Goal: Transaction & Acquisition: Download file/media

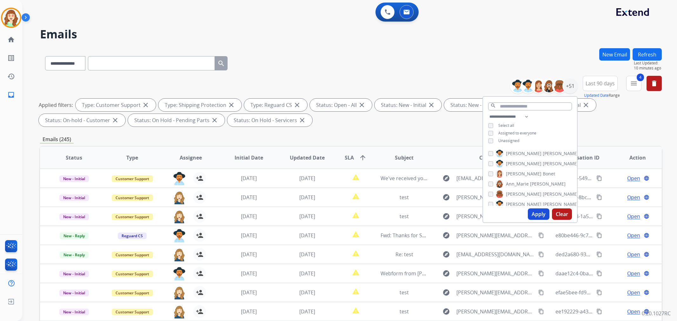
select select "**********"
click at [540, 215] on button "Apply" at bounding box center [539, 214] width 22 height 11
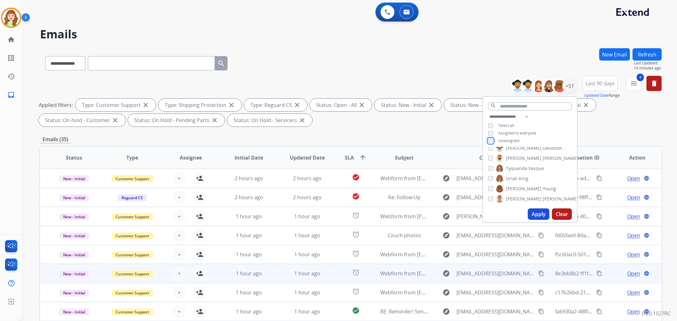
scroll to position [70, 0]
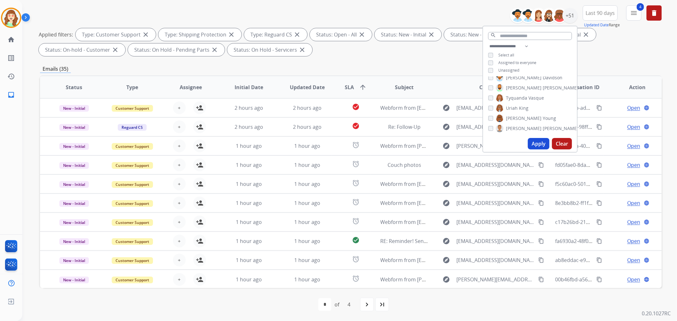
click at [542, 142] on button "Apply" at bounding box center [539, 143] width 22 height 11
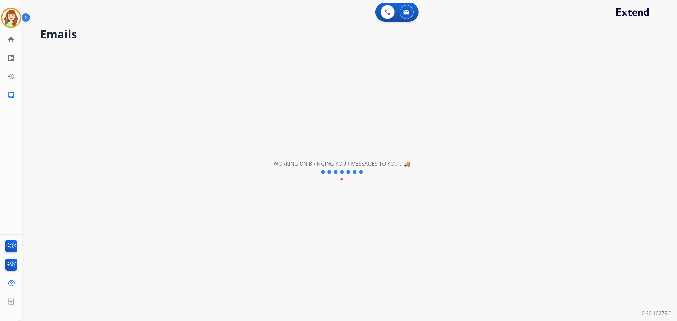
scroll to position [0, 0]
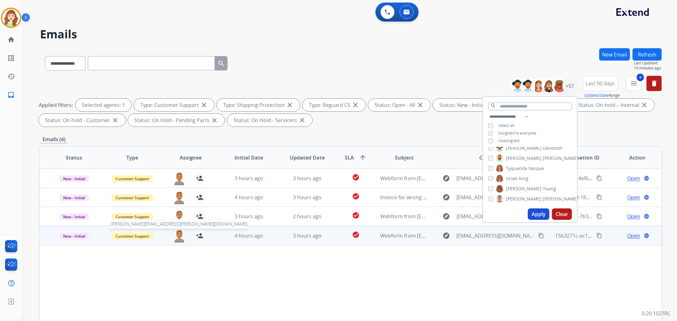
click at [178, 238] on img at bounding box center [179, 236] width 13 height 13
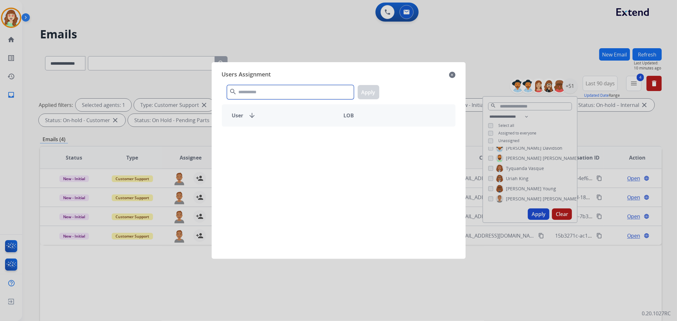
click at [277, 96] on input "text" at bounding box center [290, 92] width 127 height 14
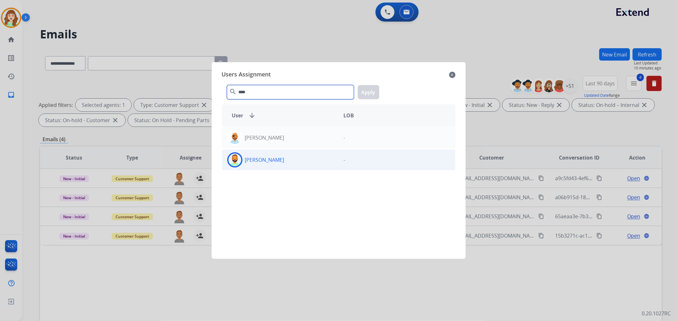
type input "****"
drag, startPoint x: 283, startPoint y: 161, endPoint x: 332, endPoint y: 129, distance: 58.0
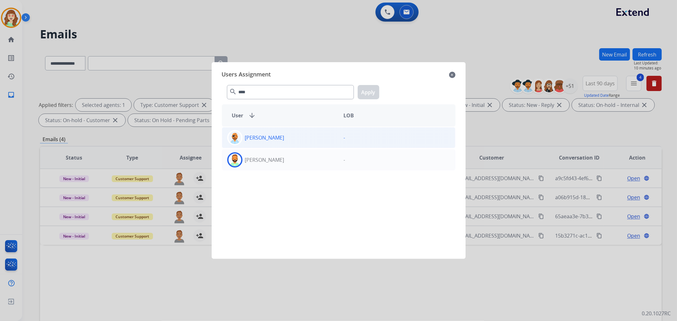
click at [283, 161] on div "[PERSON_NAME]" at bounding box center [280, 159] width 117 height 15
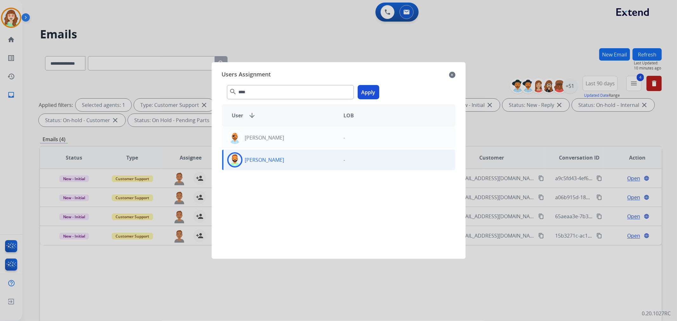
click at [368, 89] on button "Apply" at bounding box center [369, 92] width 22 height 14
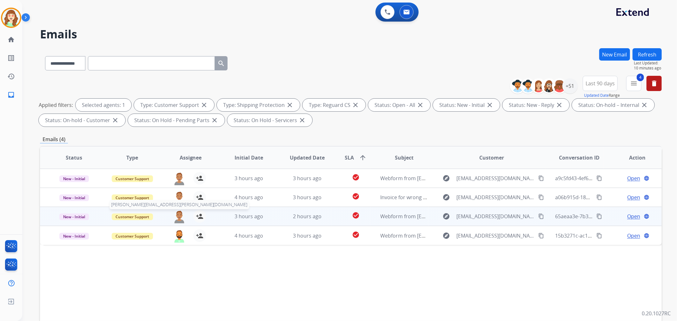
click at [178, 214] on img at bounding box center [179, 216] width 13 height 13
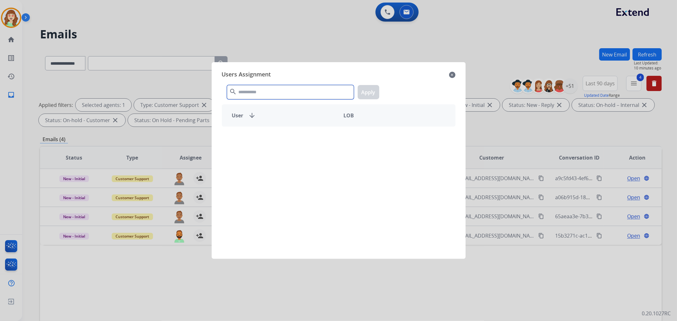
click at [306, 87] on input "text" at bounding box center [290, 92] width 127 height 14
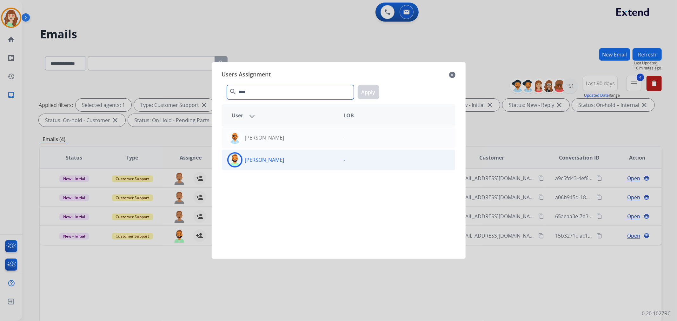
type input "****"
drag, startPoint x: 315, startPoint y: 161, endPoint x: 337, endPoint y: 146, distance: 26.8
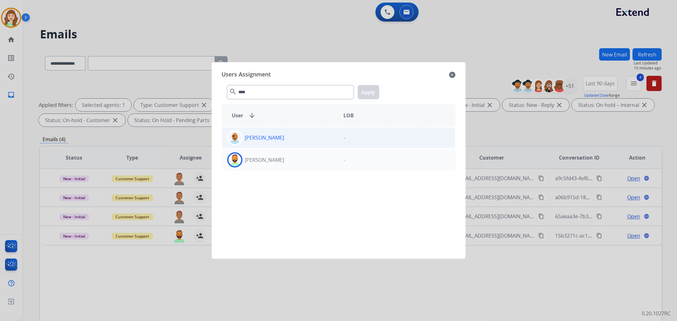
click at [316, 161] on div "[PERSON_NAME]" at bounding box center [280, 159] width 117 height 15
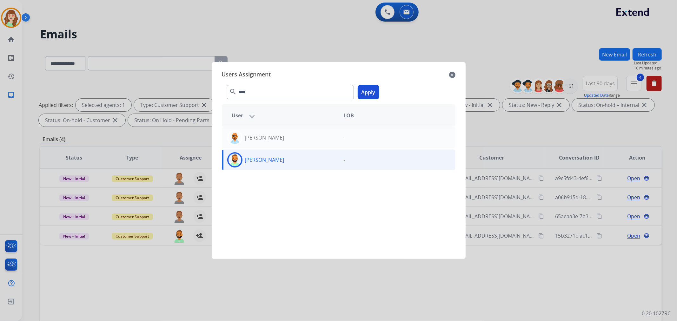
click at [369, 93] on button "Apply" at bounding box center [369, 92] width 22 height 14
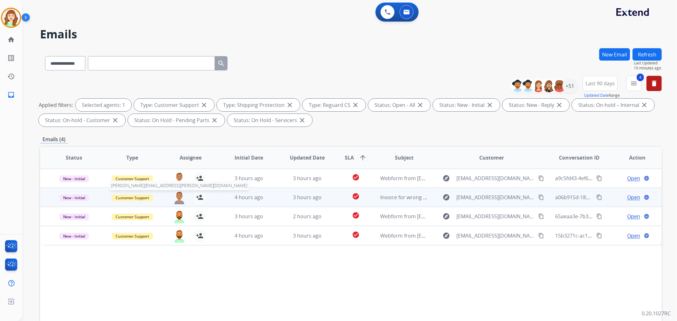
click at [177, 197] on img at bounding box center [179, 197] width 13 height 13
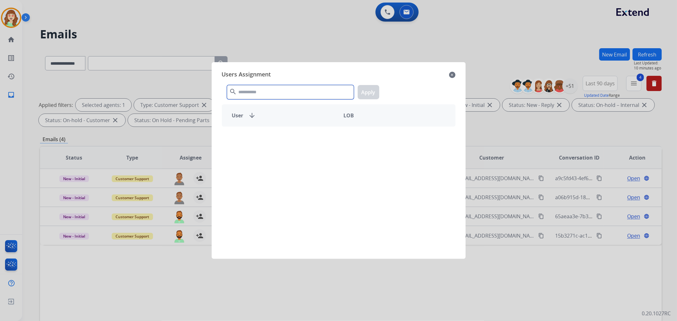
click at [312, 92] on input "text" at bounding box center [290, 92] width 127 height 14
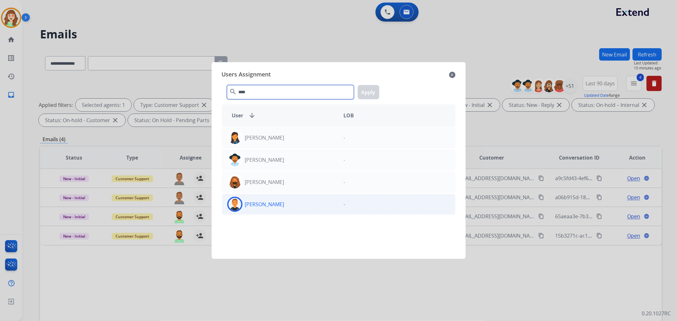
type input "****"
click at [283, 206] on div "[PERSON_NAME]" at bounding box center [280, 204] width 117 height 15
click at [369, 94] on button "Apply" at bounding box center [369, 92] width 22 height 14
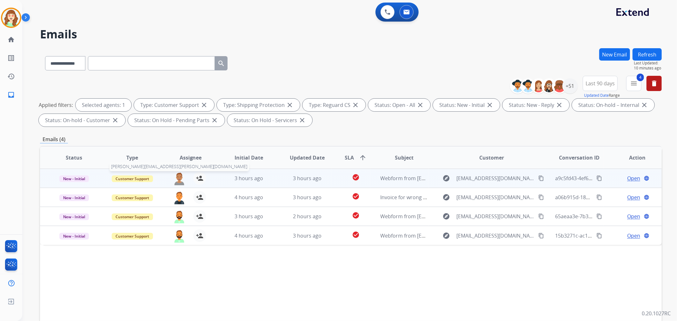
click at [179, 177] on img at bounding box center [179, 178] width 13 height 13
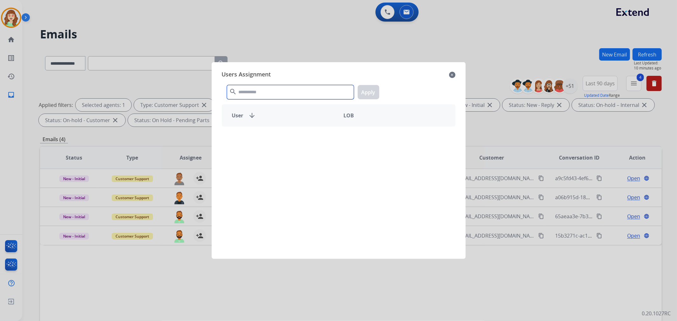
click at [267, 99] on input "text" at bounding box center [290, 92] width 127 height 14
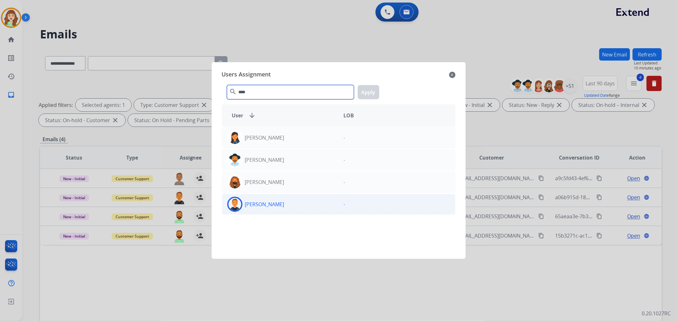
type input "****"
drag, startPoint x: 297, startPoint y: 206, endPoint x: 306, endPoint y: 201, distance: 11.1
click at [298, 206] on div "[PERSON_NAME]" at bounding box center [280, 204] width 117 height 15
click at [369, 88] on button "Apply" at bounding box center [369, 92] width 22 height 14
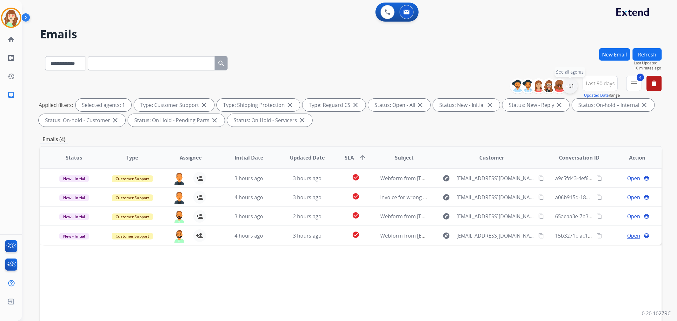
click at [570, 87] on div "+51" at bounding box center [570, 85] width 15 height 15
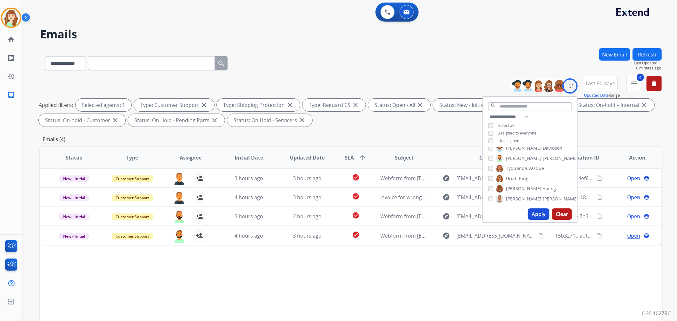
click at [490, 183] on div "[PERSON_NAME] [PERSON_NAME] [PERSON_NAME] [PERSON_NAME] [PERSON_NAME] [PERSON_N…" at bounding box center [530, 176] width 94 height 59
click at [537, 213] on button "Apply" at bounding box center [539, 214] width 22 height 11
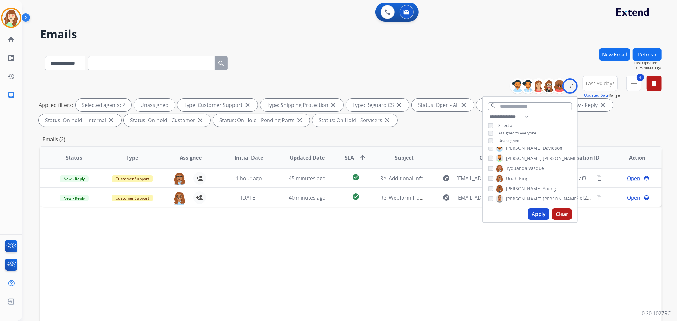
click at [532, 213] on button "Apply" at bounding box center [539, 214] width 22 height 11
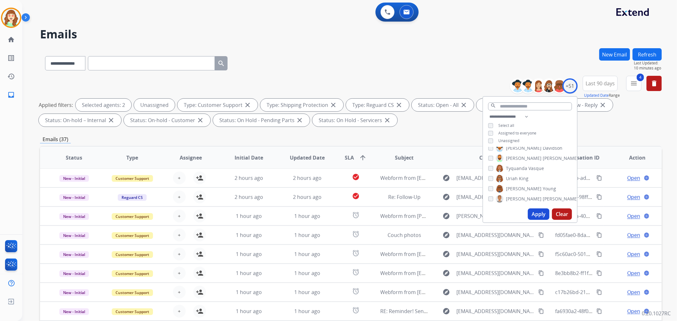
scroll to position [70, 0]
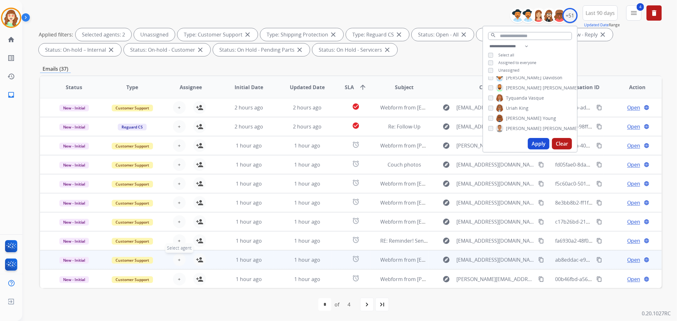
click at [174, 258] on button "+ Select agent" at bounding box center [179, 260] width 13 height 13
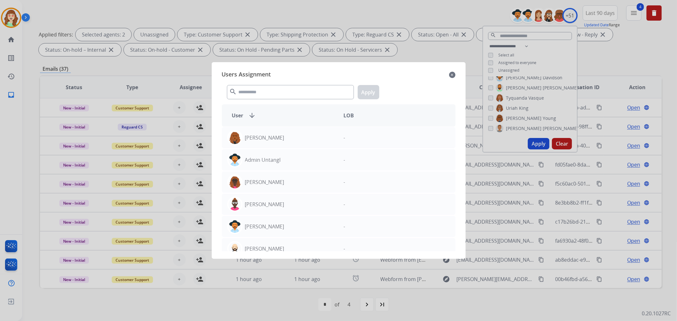
click at [360, 13] on div at bounding box center [338, 160] width 677 height 321
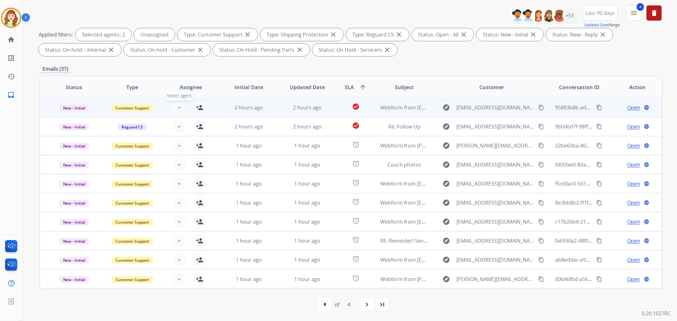
click at [179, 105] on span "+" at bounding box center [179, 108] width 3 height 8
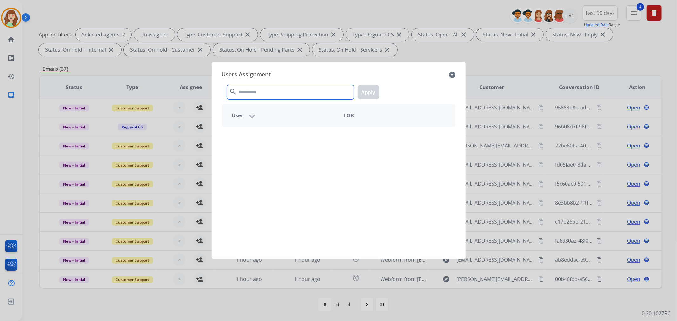
click at [270, 94] on input "text" at bounding box center [290, 92] width 127 height 14
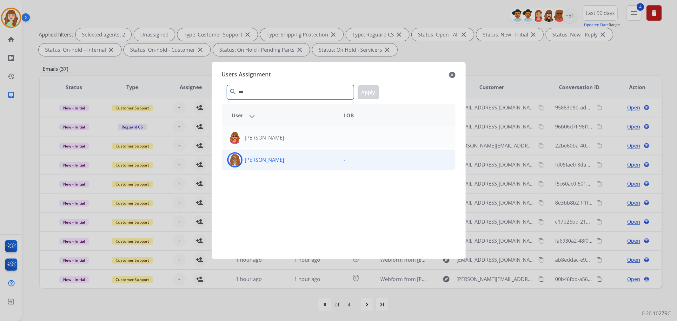
type input "***"
click at [301, 162] on div "[PERSON_NAME]" at bounding box center [280, 159] width 117 height 15
click at [369, 94] on button "Apply" at bounding box center [369, 92] width 22 height 14
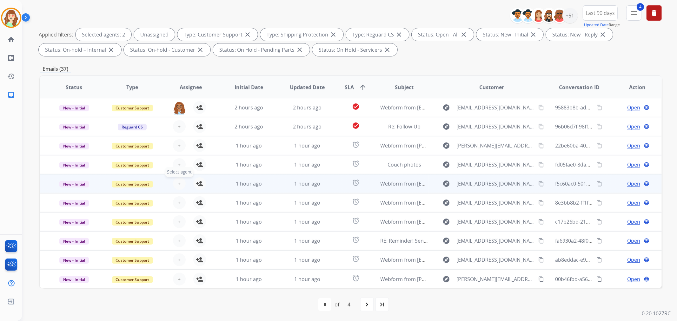
click at [181, 182] on button "+ Select agent" at bounding box center [179, 183] width 13 height 13
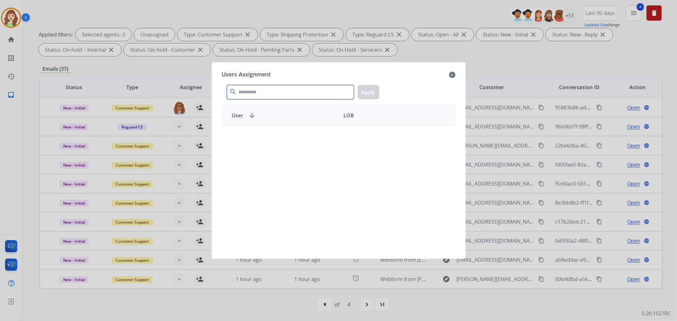
click at [256, 98] on input "text" at bounding box center [290, 92] width 127 height 14
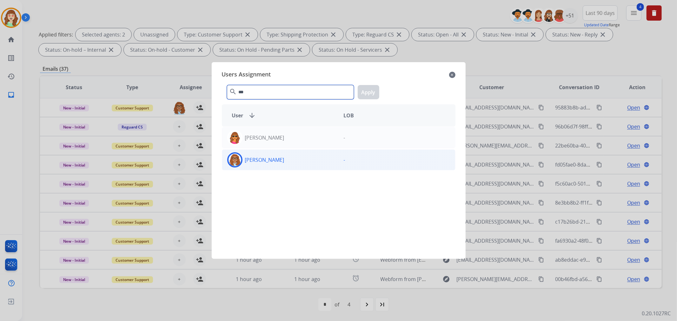
type input "***"
drag, startPoint x: 295, startPoint y: 166, endPoint x: 310, endPoint y: 153, distance: 19.8
click at [299, 161] on div "[PERSON_NAME]" at bounding box center [280, 159] width 117 height 15
drag, startPoint x: 372, startPoint y: 94, endPoint x: 376, endPoint y: 93, distance: 3.9
click at [372, 93] on button "Apply" at bounding box center [369, 92] width 22 height 14
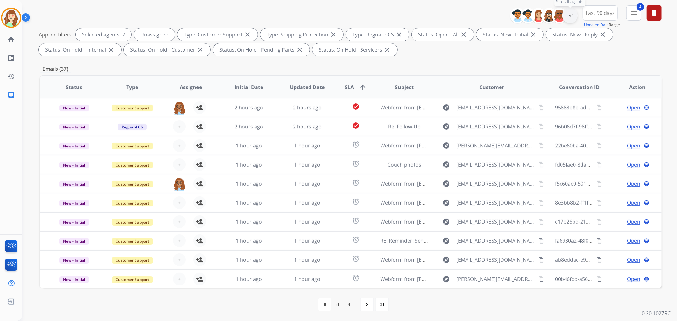
click at [571, 18] on div "+51" at bounding box center [570, 15] width 15 height 15
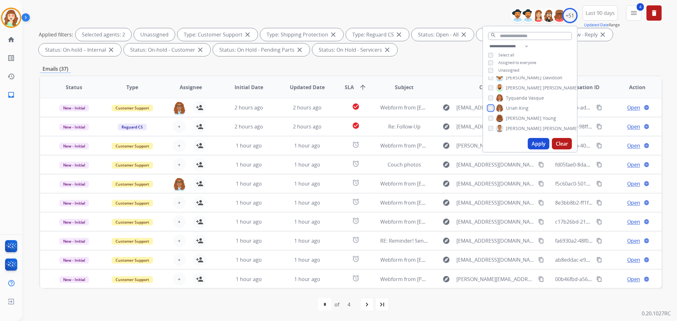
click at [490, 110] on div "[PERSON_NAME]" at bounding box center [508, 108] width 40 height 8
click at [486, 106] on div "[PERSON_NAME] [PERSON_NAME] [PERSON_NAME] [PERSON_NAME] [PERSON_NAME] [PERSON_N…" at bounding box center [530, 106] width 94 height 59
click at [545, 144] on button "Apply" at bounding box center [539, 143] width 22 height 11
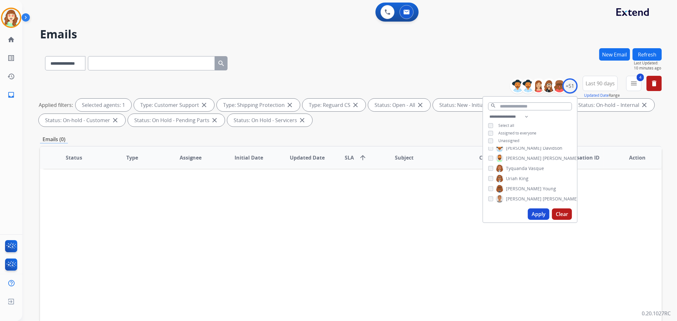
scroll to position [0, 0]
click at [533, 211] on button "Apply" at bounding box center [539, 214] width 22 height 11
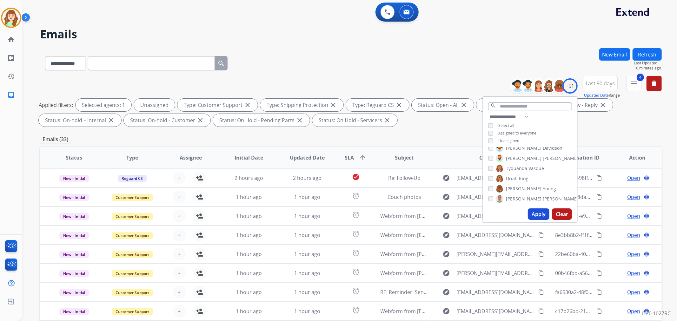
scroll to position [70, 0]
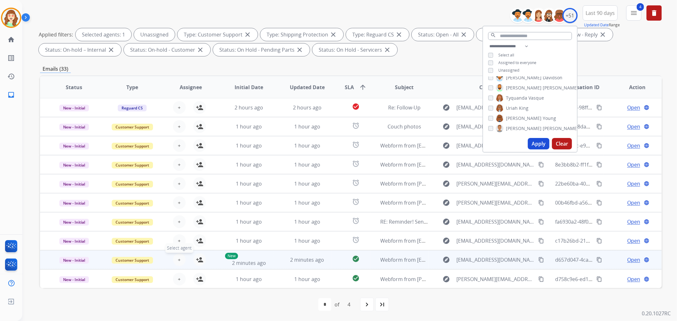
click at [179, 258] on span "+" at bounding box center [179, 260] width 3 height 8
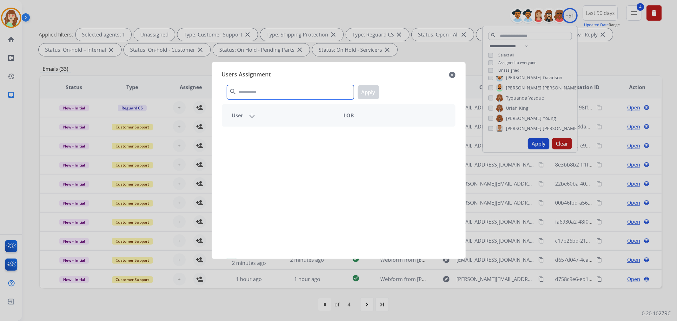
click at [286, 94] on input "text" at bounding box center [290, 92] width 127 height 14
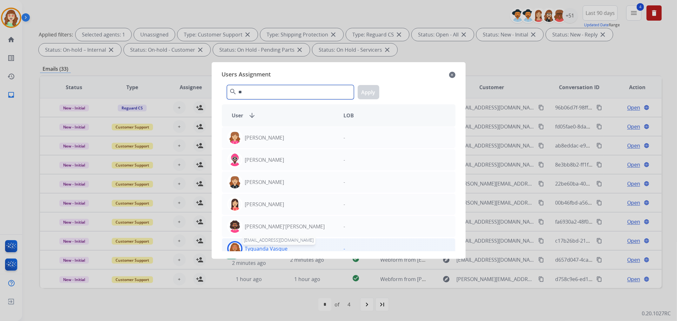
type input "**"
click at [276, 250] on p "Tyquanda Vasque" at bounding box center [266, 249] width 43 height 8
drag, startPoint x: 370, startPoint y: 94, endPoint x: 233, endPoint y: 174, distance: 159.0
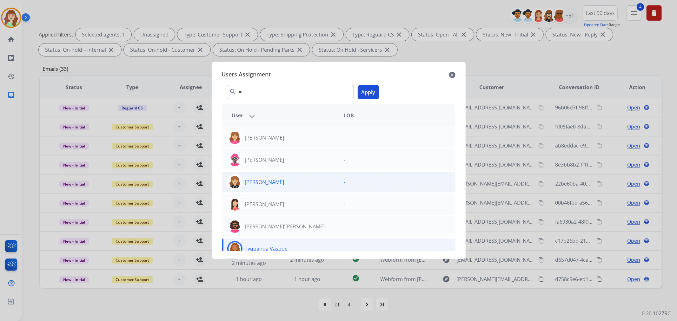
click at [370, 94] on button "Apply" at bounding box center [369, 92] width 22 height 14
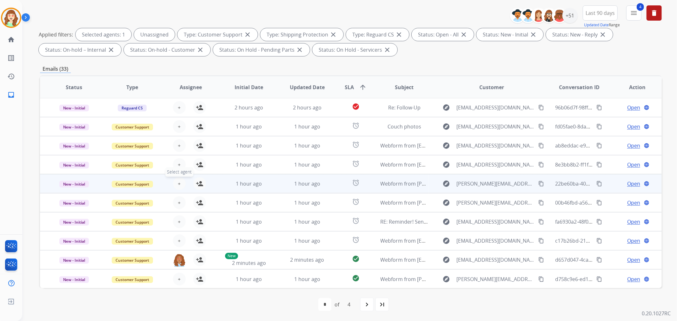
click at [178, 182] on span "+" at bounding box center [179, 184] width 3 height 8
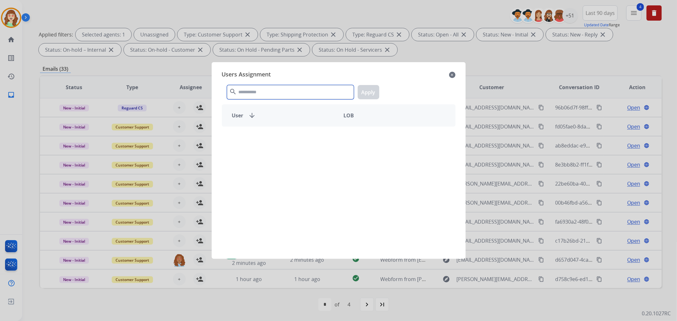
click at [280, 94] on input "text" at bounding box center [290, 92] width 127 height 14
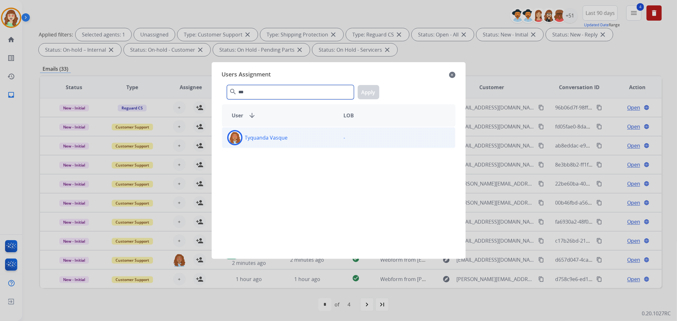
type input "***"
drag, startPoint x: 296, startPoint y: 138, endPoint x: 317, endPoint y: 122, distance: 26.8
click at [296, 138] on div "Tyquanda Vasque" at bounding box center [280, 137] width 117 height 15
drag, startPoint x: 370, startPoint y: 93, endPoint x: 351, endPoint y: 97, distance: 18.6
click at [369, 93] on button "Apply" at bounding box center [369, 92] width 22 height 14
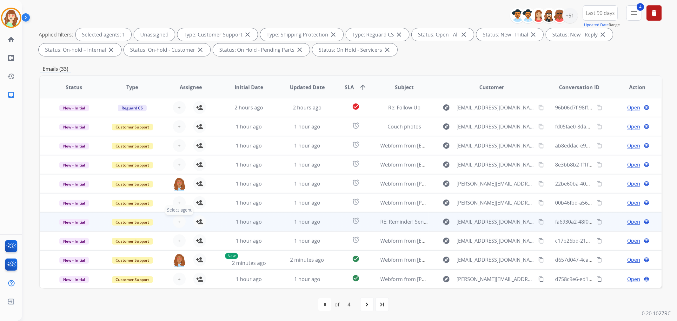
click at [178, 218] on span "+" at bounding box center [179, 222] width 3 height 8
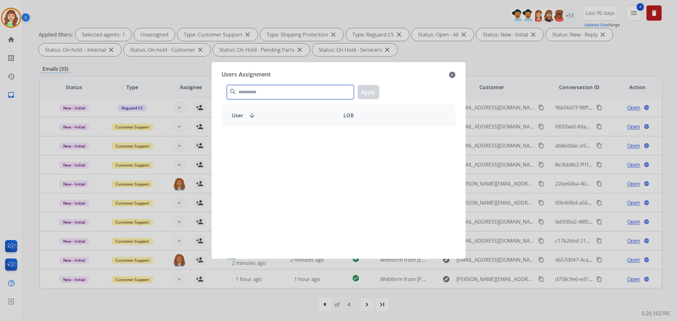
click at [279, 93] on input "text" at bounding box center [290, 92] width 127 height 14
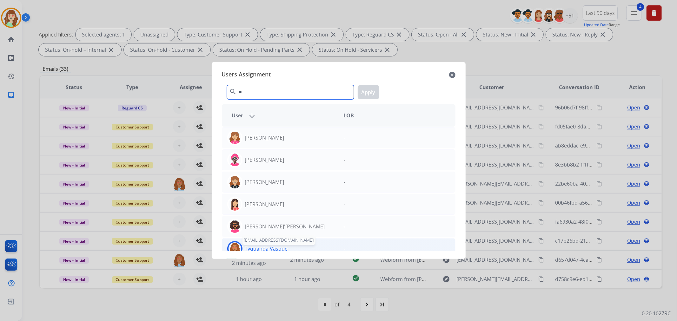
type input "**"
click at [275, 249] on p "Tyquanda Vasque" at bounding box center [266, 249] width 43 height 8
click at [363, 93] on button "Apply" at bounding box center [369, 92] width 22 height 14
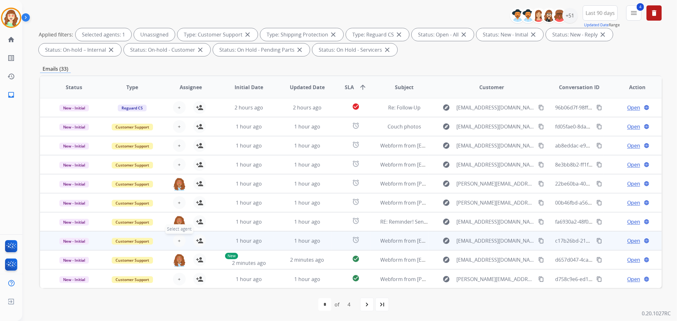
click at [179, 237] on span "+" at bounding box center [179, 241] width 3 height 8
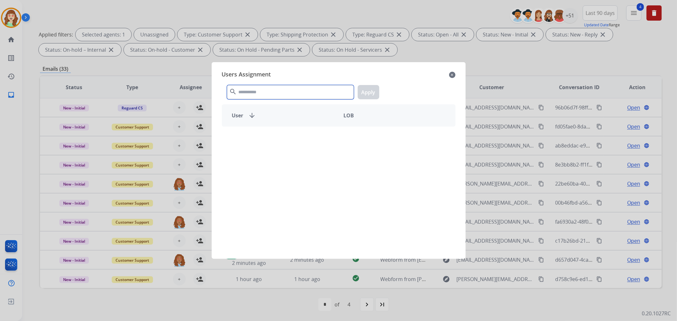
click at [268, 91] on input "text" at bounding box center [290, 92] width 127 height 14
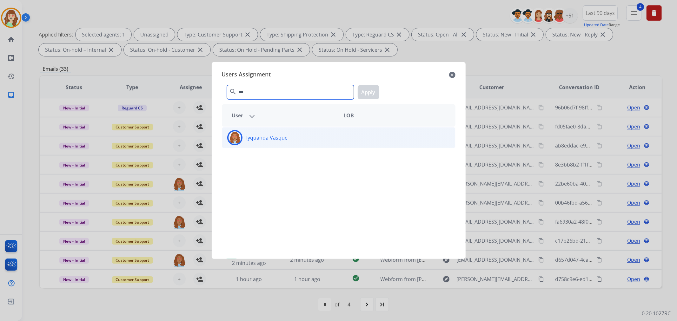
type input "***"
click at [313, 138] on div "Tyquanda Vasque" at bounding box center [280, 137] width 117 height 15
click at [372, 93] on button "Apply" at bounding box center [369, 92] width 22 height 14
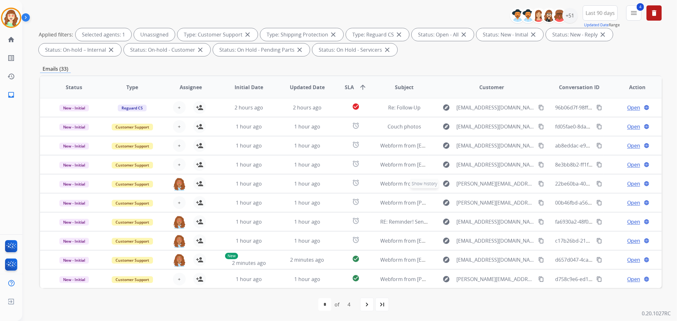
scroll to position [0, 0]
click at [571, 16] on div "+51" at bounding box center [570, 15] width 15 height 15
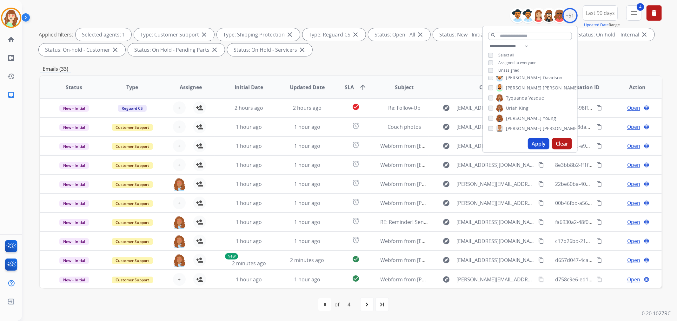
click at [537, 144] on button "Apply" at bounding box center [539, 143] width 22 height 11
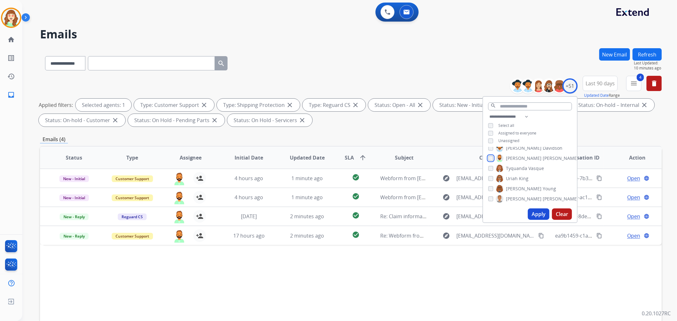
scroll to position [427, 0]
click at [536, 215] on button "Apply" at bounding box center [539, 214] width 22 height 11
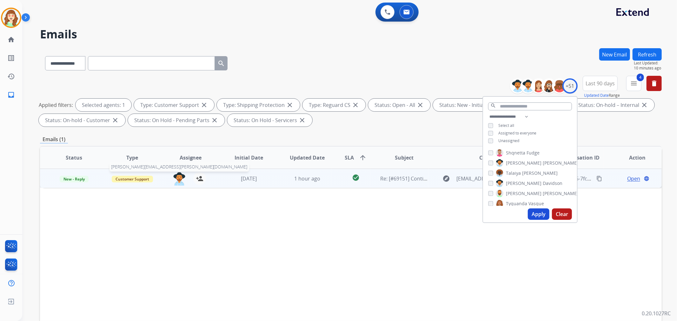
click at [181, 178] on img at bounding box center [179, 178] width 13 height 13
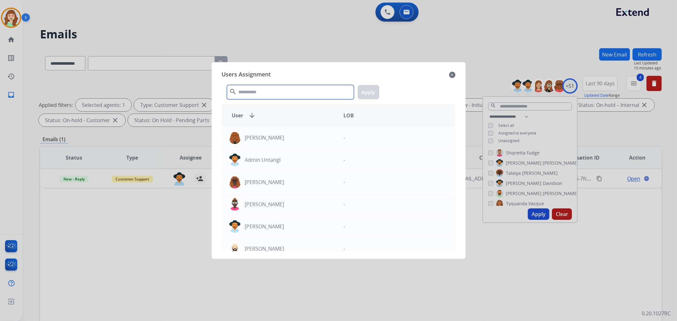
click at [303, 92] on input "text" at bounding box center [290, 92] width 127 height 14
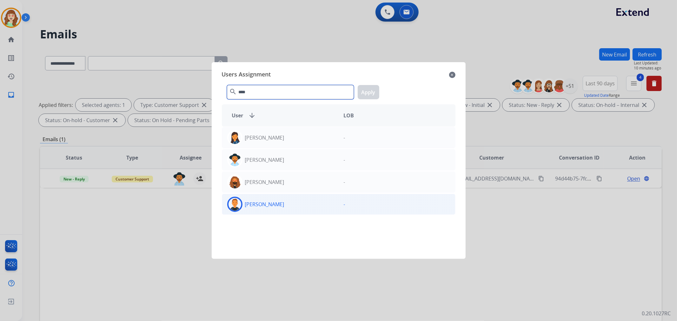
type input "****"
click at [288, 203] on div "[PERSON_NAME]" at bounding box center [280, 204] width 117 height 15
drag, startPoint x: 365, startPoint y: 94, endPoint x: 370, endPoint y: 94, distance: 4.8
click at [367, 94] on button "Apply" at bounding box center [369, 92] width 22 height 14
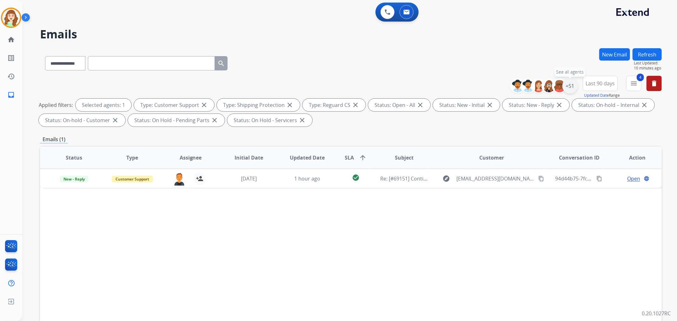
click at [568, 88] on div "+51" at bounding box center [570, 85] width 15 height 15
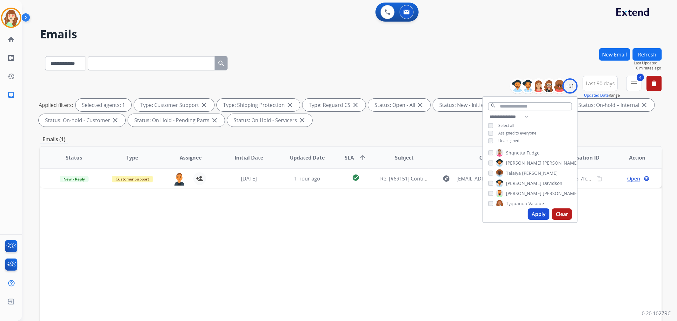
click at [491, 180] on div "[PERSON_NAME]" at bounding box center [525, 184] width 74 height 8
click at [541, 215] on button "Apply" at bounding box center [539, 214] width 22 height 11
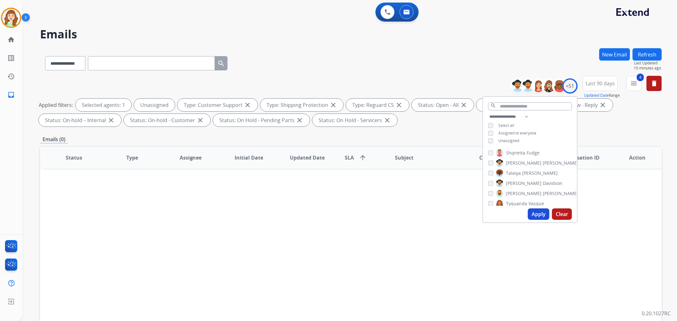
click at [536, 212] on button "Apply" at bounding box center [539, 214] width 22 height 11
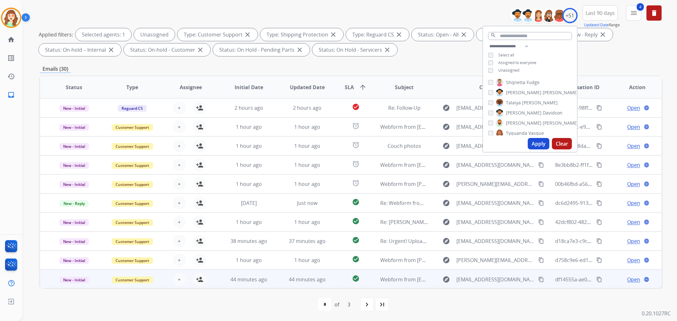
scroll to position [0, 0]
click at [183, 275] on div "+ Select agent person_add Assign to Me" at bounding box center [185, 279] width 41 height 13
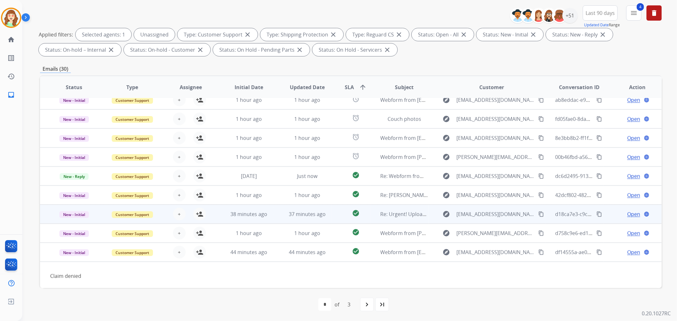
scroll to position [29, 0]
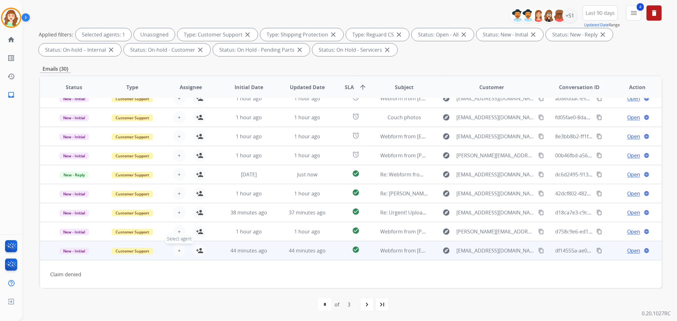
click at [178, 249] on span "+" at bounding box center [179, 251] width 3 height 8
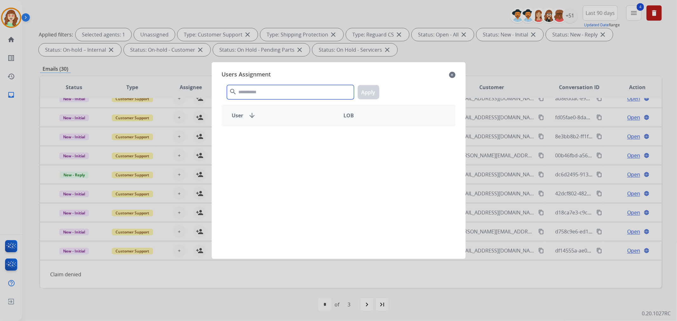
click at [283, 92] on input "text" at bounding box center [290, 92] width 127 height 14
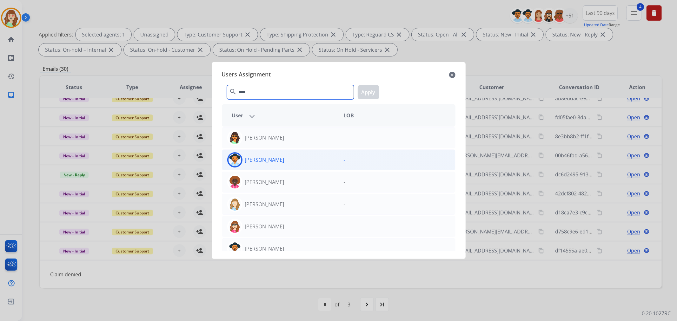
type input "****"
click at [299, 161] on div "[PERSON_NAME]" at bounding box center [280, 159] width 117 height 15
click at [363, 93] on button "Apply" at bounding box center [369, 92] width 22 height 14
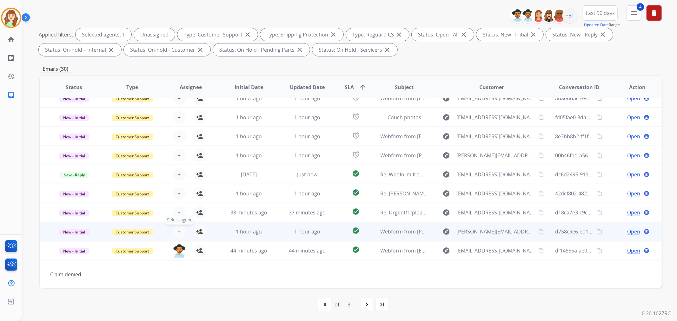
click at [176, 229] on button "+ Select agent" at bounding box center [179, 231] width 13 height 13
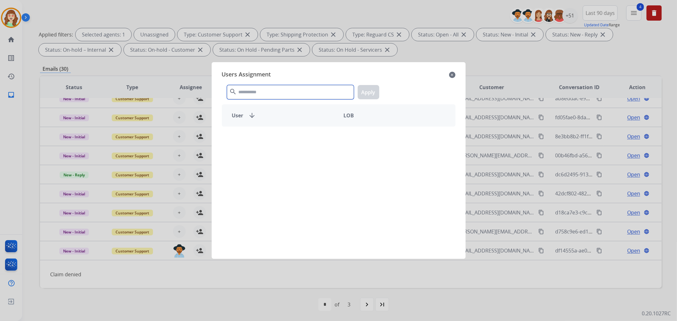
click at [257, 90] on input "text" at bounding box center [290, 92] width 127 height 14
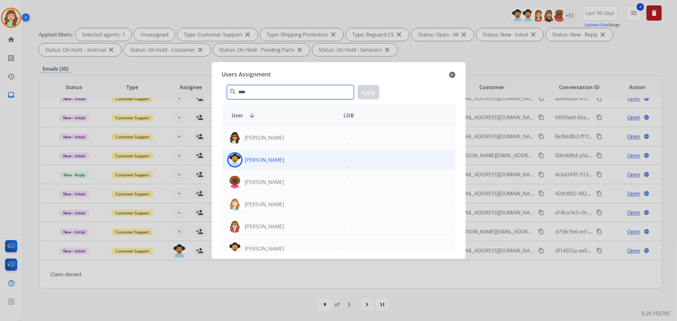
type input "****"
click at [294, 163] on div "[PERSON_NAME]" at bounding box center [280, 159] width 117 height 15
click at [368, 90] on button "Apply" at bounding box center [369, 92] width 22 height 14
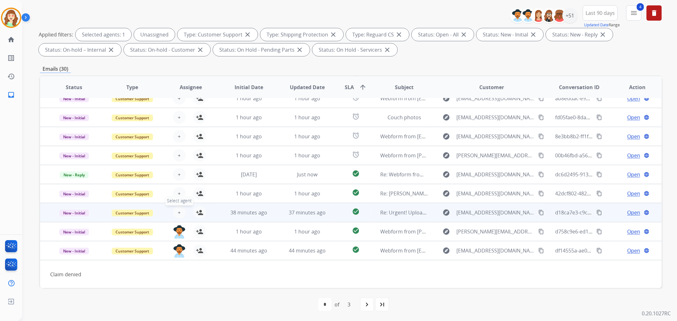
click at [178, 214] on span "+" at bounding box center [179, 213] width 3 height 8
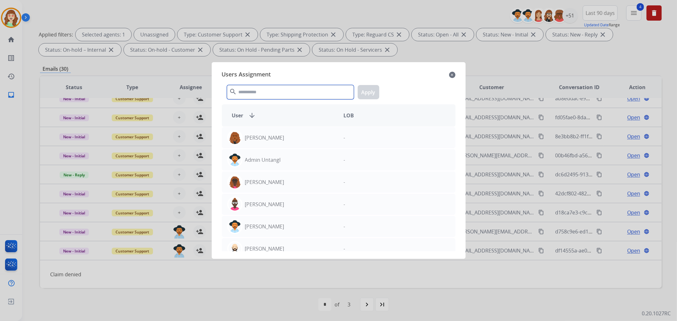
click at [273, 94] on input "text" at bounding box center [290, 92] width 127 height 14
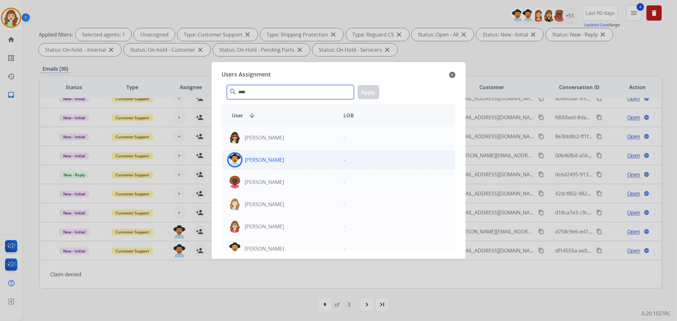
type input "****"
click at [310, 160] on div "[PERSON_NAME]" at bounding box center [280, 159] width 117 height 15
click at [372, 96] on button "Apply" at bounding box center [369, 92] width 22 height 14
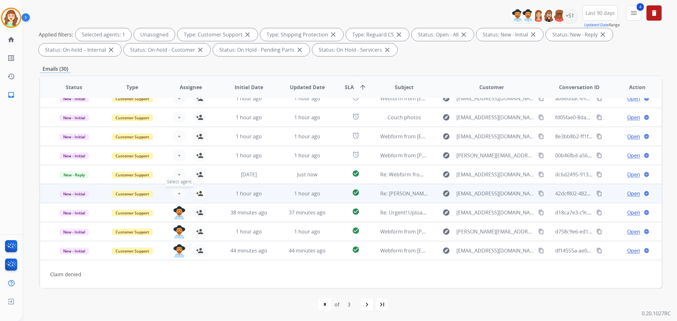
click at [179, 193] on button "+ Select agent" at bounding box center [179, 193] width 13 height 13
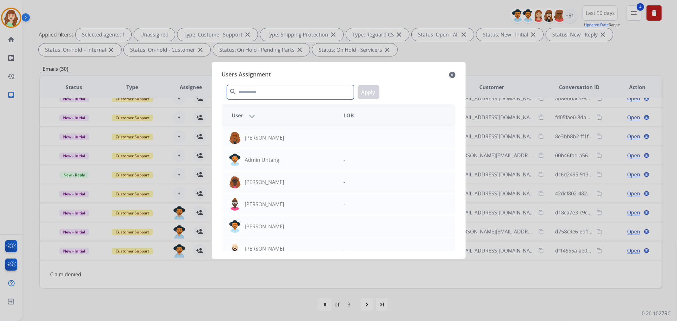
click at [286, 93] on input "text" at bounding box center [290, 92] width 127 height 14
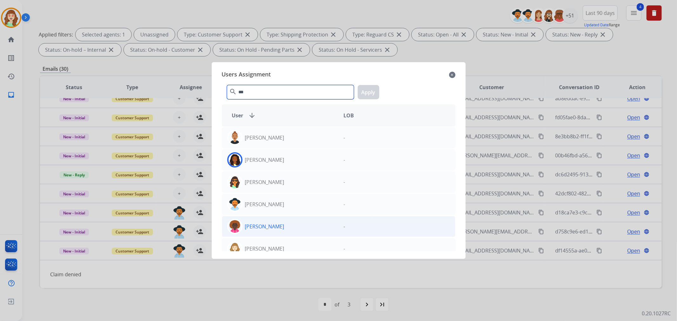
scroll to position [70, 0]
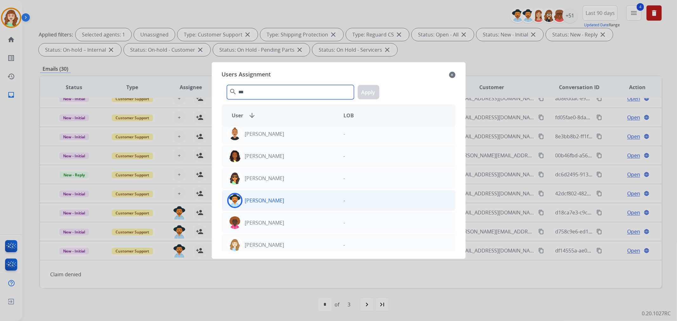
type input "***"
click at [289, 202] on div "[PERSON_NAME]" at bounding box center [280, 200] width 117 height 15
click at [369, 93] on button "Apply" at bounding box center [369, 92] width 22 height 14
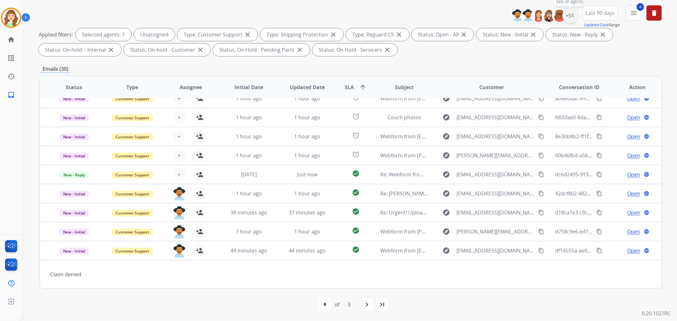
click at [570, 14] on div "+51" at bounding box center [570, 15] width 15 height 15
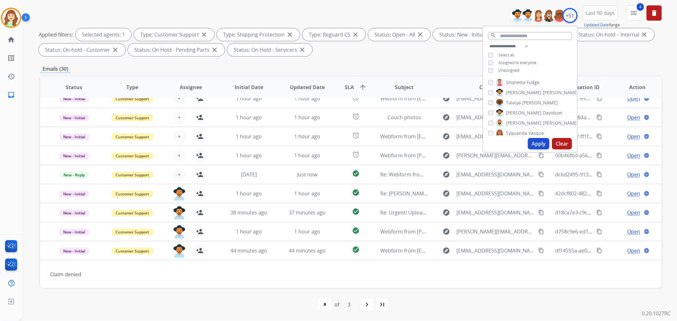
click at [536, 142] on button "Apply" at bounding box center [539, 143] width 22 height 11
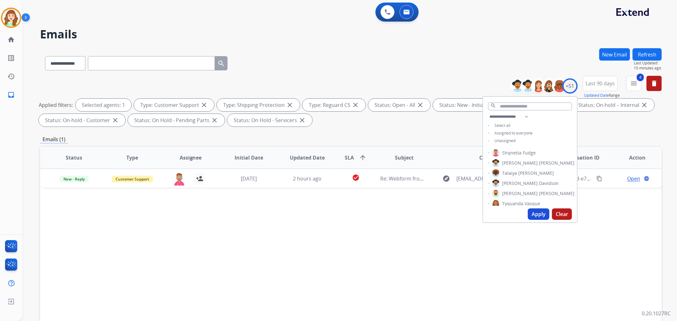
scroll to position [0, 0]
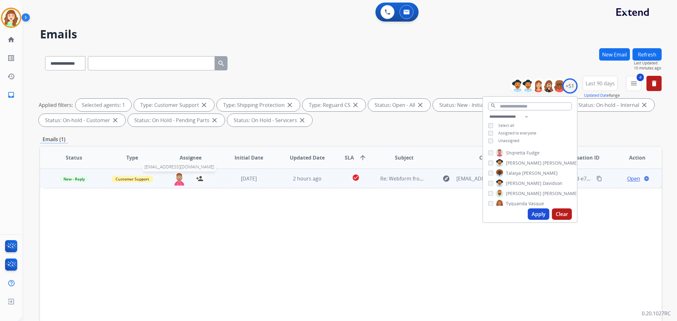
click at [176, 176] on img at bounding box center [179, 178] width 13 height 13
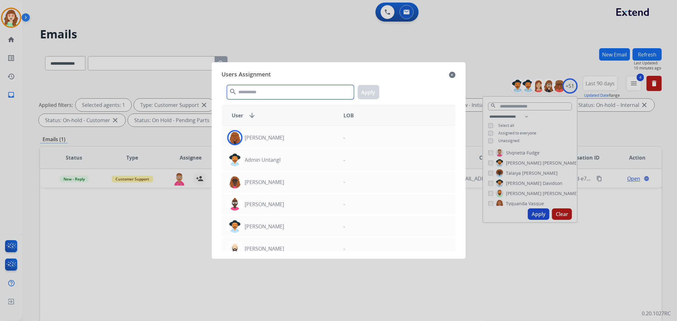
click at [274, 91] on input "text" at bounding box center [290, 92] width 127 height 14
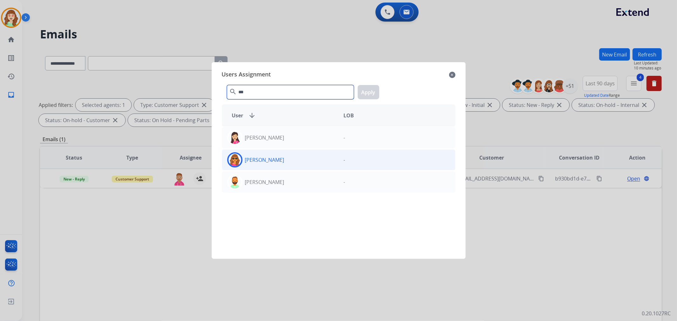
type input "***"
click at [303, 159] on div "[PERSON_NAME]" at bounding box center [280, 159] width 117 height 15
click at [363, 93] on button "Apply" at bounding box center [369, 92] width 22 height 14
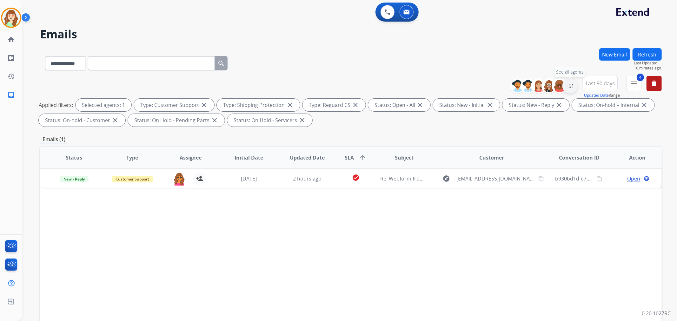
click at [570, 85] on div "+51" at bounding box center [570, 85] width 15 height 15
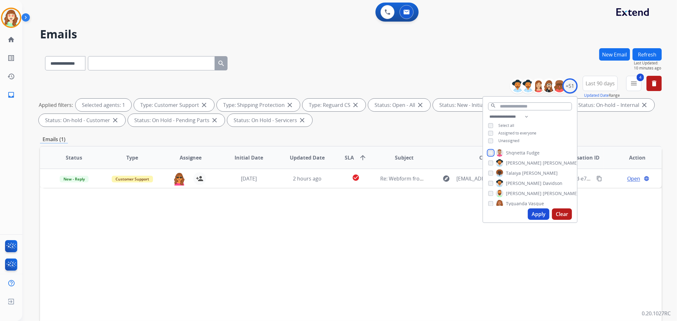
scroll to position [392, 0]
click at [486, 176] on div "[PERSON_NAME] [PERSON_NAME] [PERSON_NAME] [PERSON_NAME] [PERSON_NAME] [PERSON_N…" at bounding box center [530, 176] width 94 height 59
click at [538, 211] on button "Apply" at bounding box center [539, 214] width 22 height 11
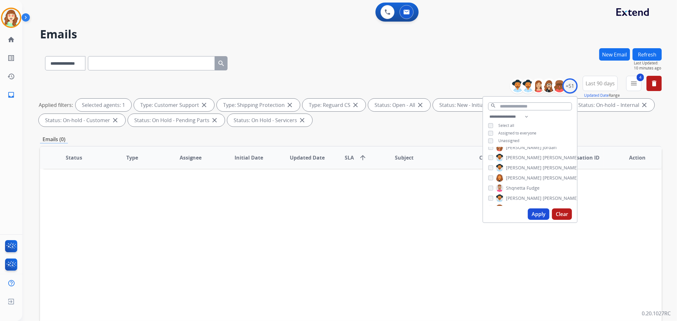
scroll to position [357, 0]
click at [542, 212] on button "Apply" at bounding box center [539, 214] width 22 height 11
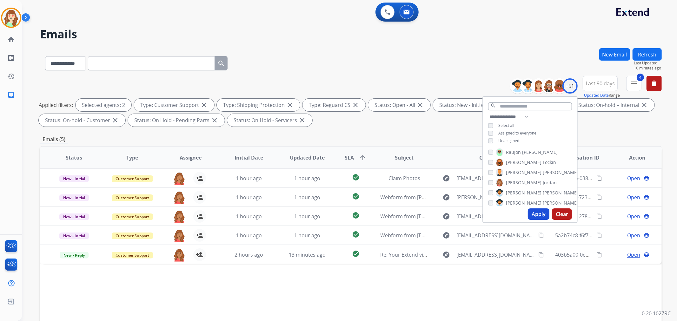
click at [544, 213] on button "Apply" at bounding box center [539, 214] width 22 height 11
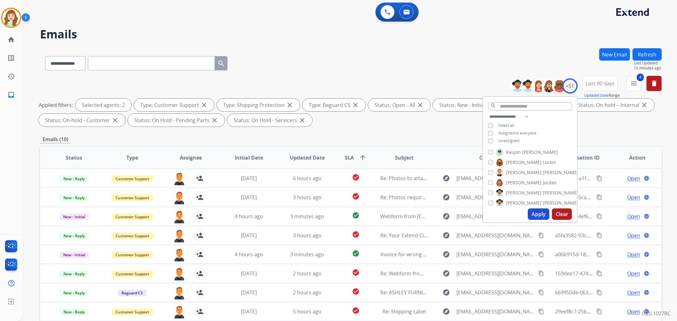
click at [534, 213] on button "Apply" at bounding box center [539, 214] width 22 height 11
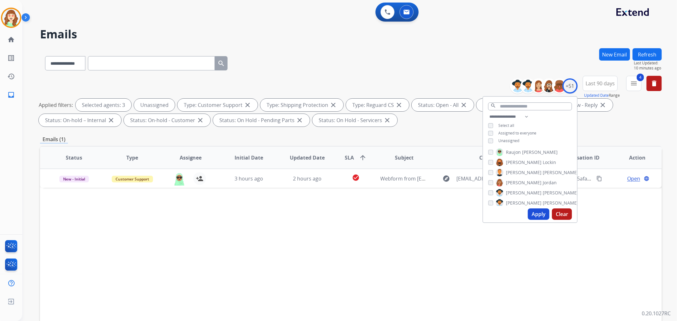
click at [539, 214] on button "Apply" at bounding box center [539, 214] width 22 height 11
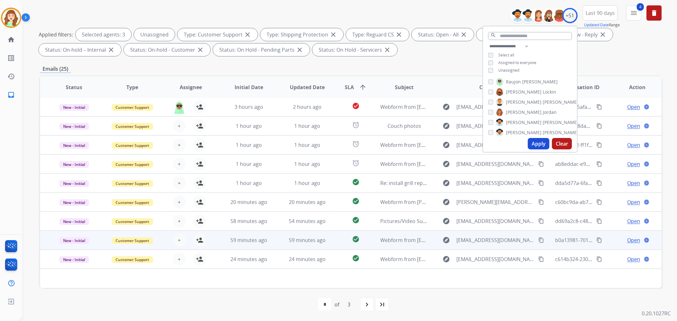
scroll to position [21, 0]
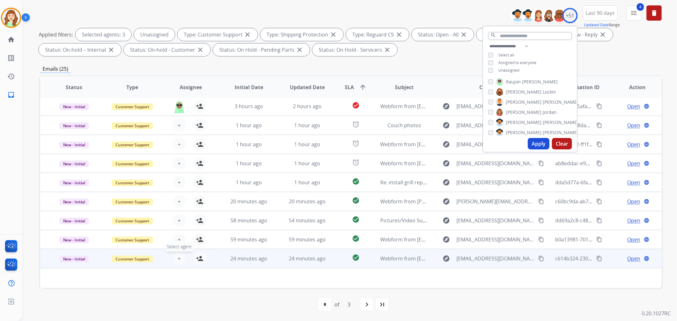
click at [183, 260] on button "+ Select agent" at bounding box center [179, 258] width 13 height 13
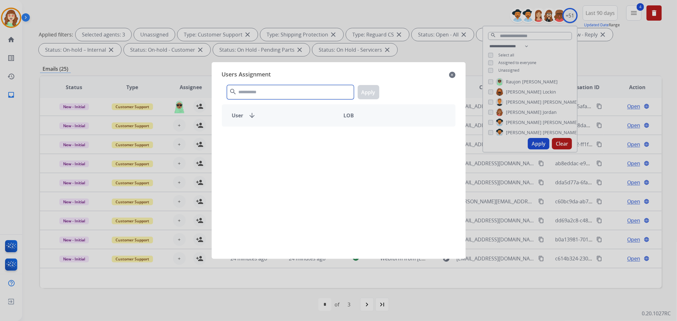
click at [269, 87] on input "text" at bounding box center [290, 92] width 127 height 14
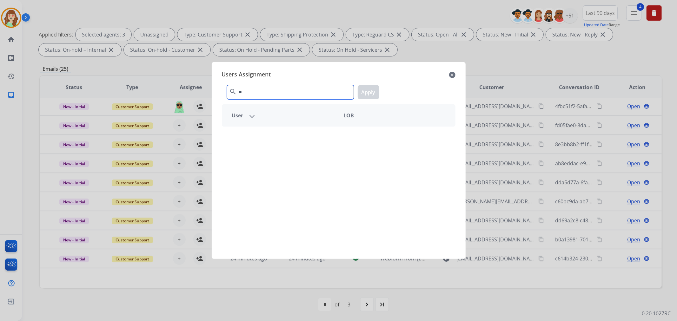
type input "*"
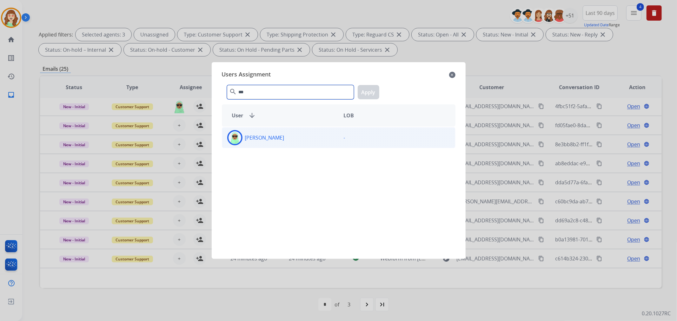
type input "***"
click at [322, 135] on div "[PERSON_NAME]" at bounding box center [280, 137] width 117 height 15
click at [374, 93] on button "Apply" at bounding box center [369, 92] width 22 height 14
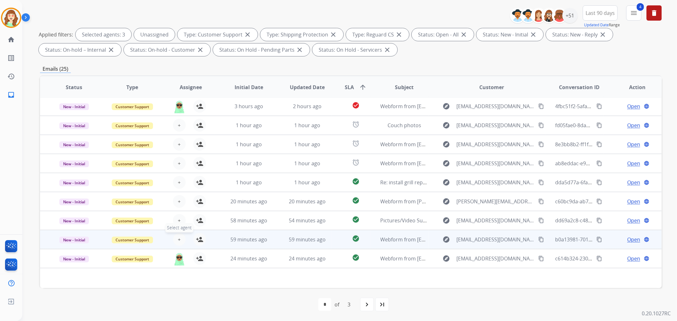
click at [181, 239] on button "+ Select agent" at bounding box center [179, 239] width 13 height 13
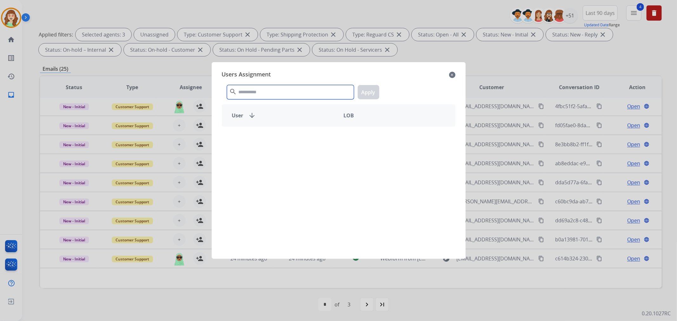
click at [274, 90] on input "text" at bounding box center [290, 92] width 127 height 14
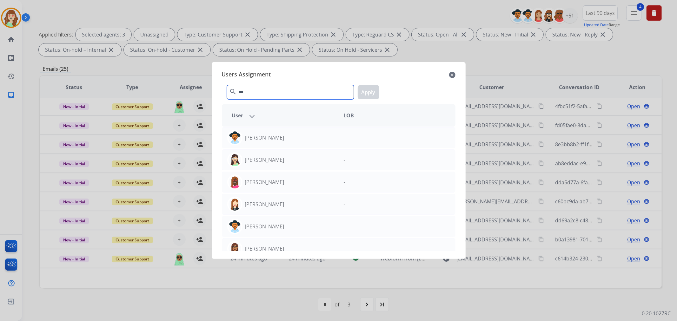
type input "***"
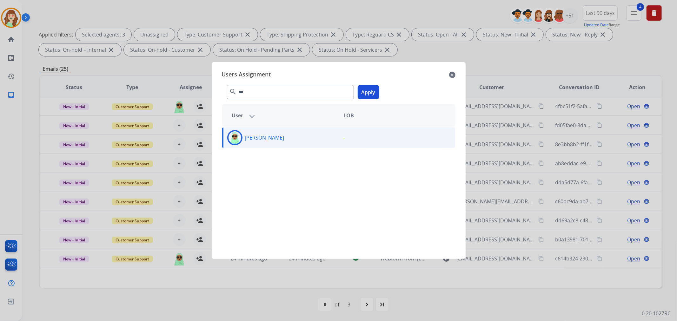
click at [369, 90] on button "Apply" at bounding box center [369, 92] width 22 height 14
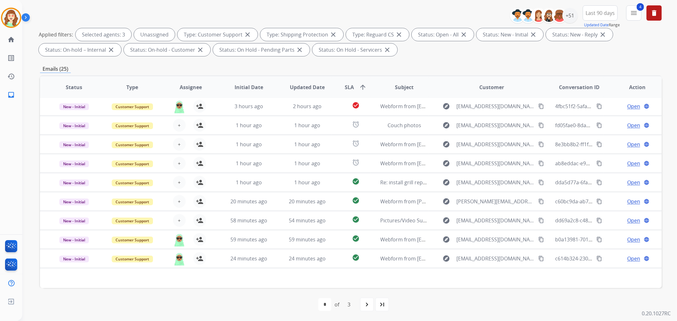
click at [178, 220] on span "+" at bounding box center [179, 221] width 3 height 8
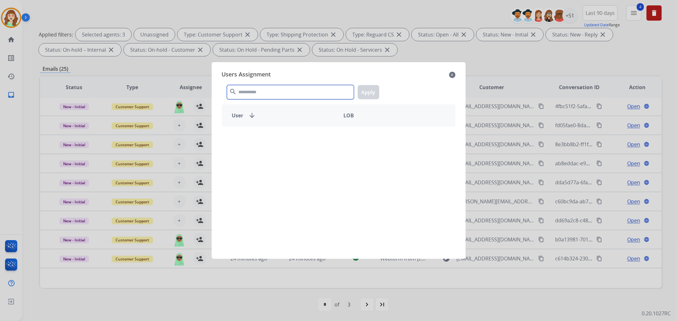
click at [293, 89] on input "text" at bounding box center [290, 92] width 127 height 14
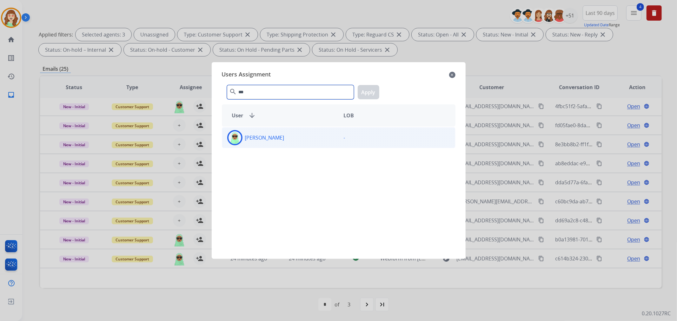
type input "***"
click at [291, 139] on div "[PERSON_NAME]" at bounding box center [280, 137] width 117 height 15
click at [369, 92] on button "Apply" at bounding box center [369, 92] width 22 height 14
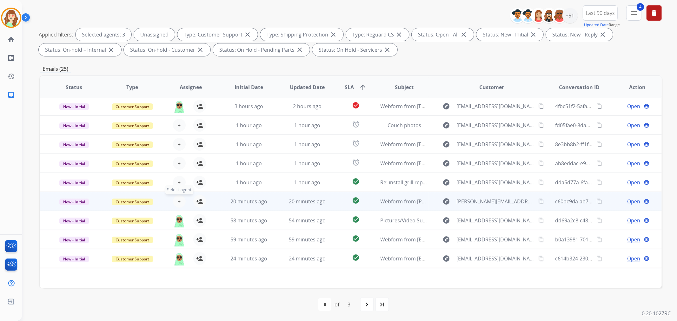
click at [180, 200] on button "+ Select agent" at bounding box center [179, 201] width 13 height 13
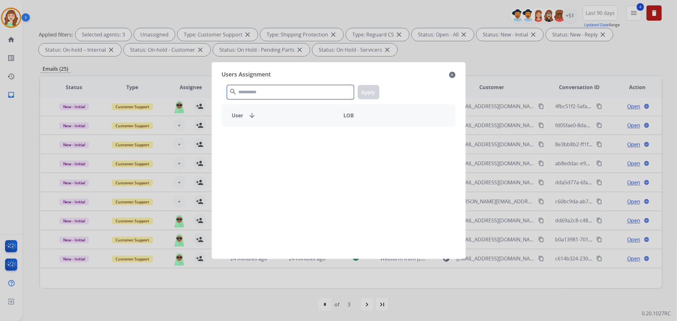
click at [283, 93] on input "text" at bounding box center [290, 92] width 127 height 14
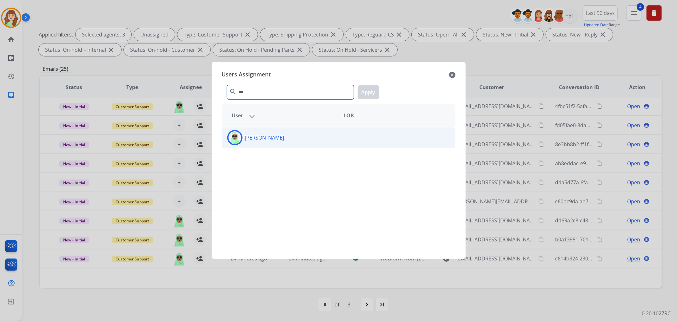
type input "***"
drag, startPoint x: 303, startPoint y: 142, endPoint x: 340, endPoint y: 122, distance: 42.8
click at [302, 142] on div "[PERSON_NAME]" at bounding box center [280, 137] width 117 height 15
click at [365, 92] on button "Apply" at bounding box center [369, 92] width 22 height 14
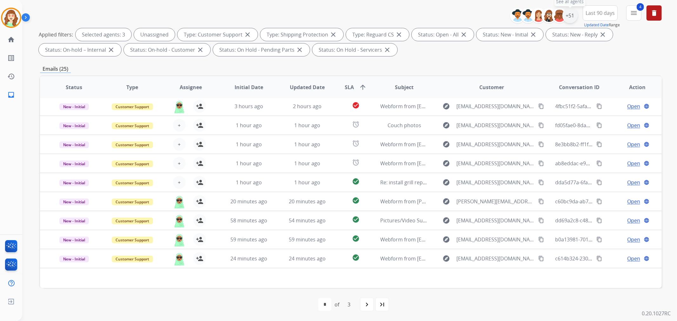
click at [570, 17] on div "+51" at bounding box center [570, 15] width 15 height 15
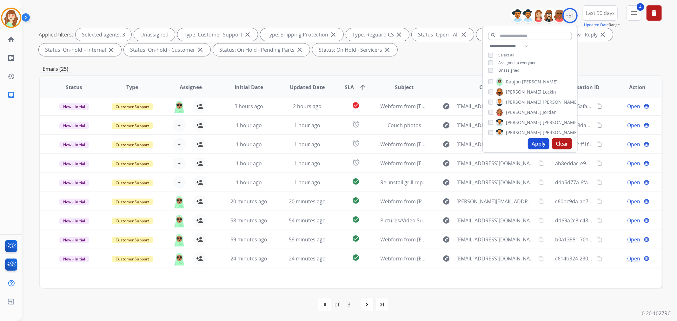
click at [490, 66] on div "**********" at bounding box center [530, 59] width 94 height 33
click at [537, 141] on button "Apply" at bounding box center [539, 143] width 22 height 11
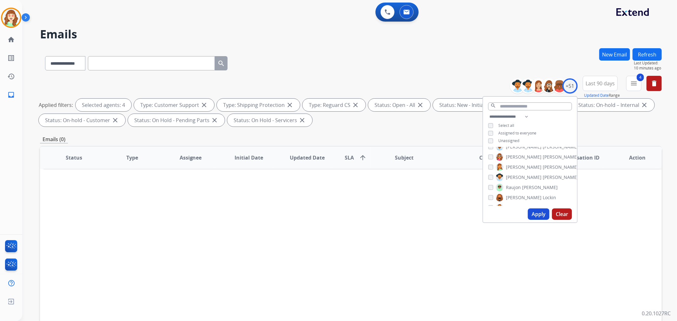
scroll to position [286, 0]
click at [537, 215] on button "Apply" at bounding box center [539, 214] width 22 height 11
click at [536, 213] on button "Apply" at bounding box center [539, 214] width 22 height 11
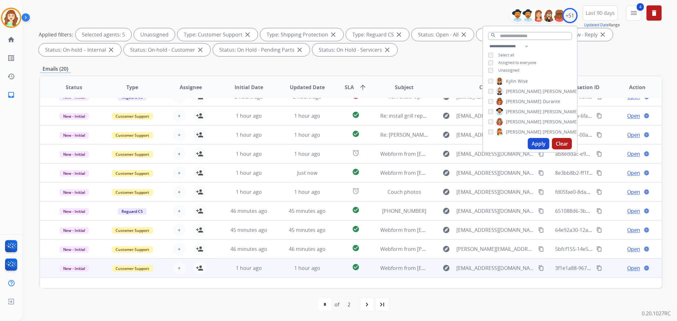
scroll to position [21, 0]
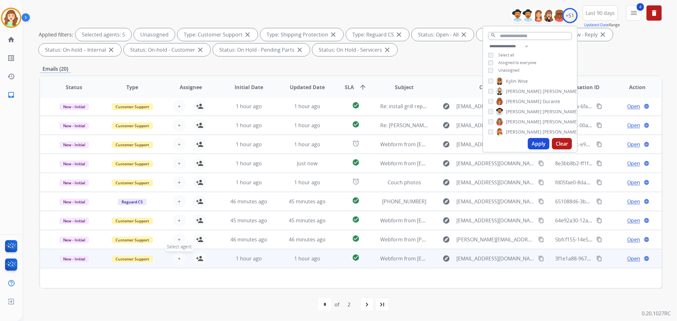
click at [179, 257] on span "+" at bounding box center [179, 259] width 3 height 8
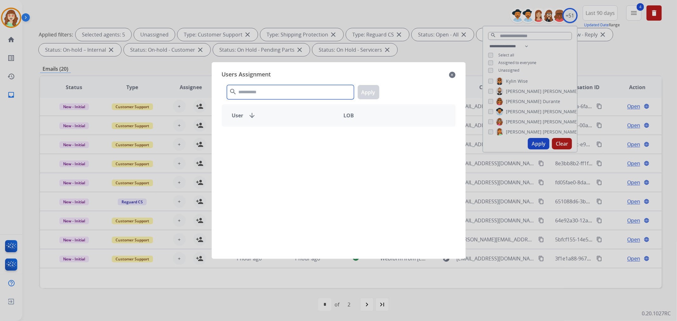
click at [249, 92] on input "text" at bounding box center [290, 92] width 127 height 14
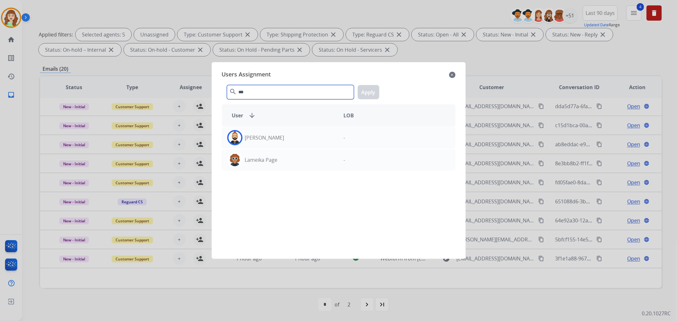
type input "***"
click at [286, 138] on div "[PERSON_NAME]" at bounding box center [280, 137] width 117 height 15
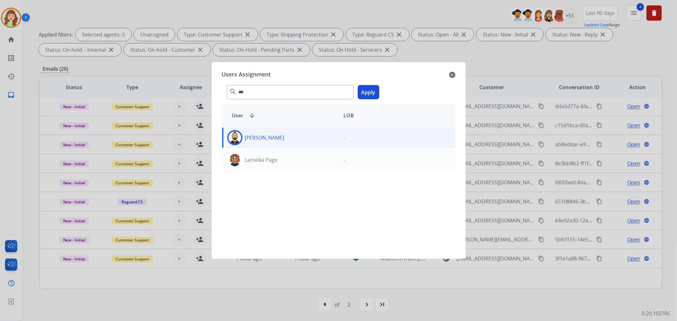
click at [370, 94] on button "Apply" at bounding box center [369, 92] width 22 height 14
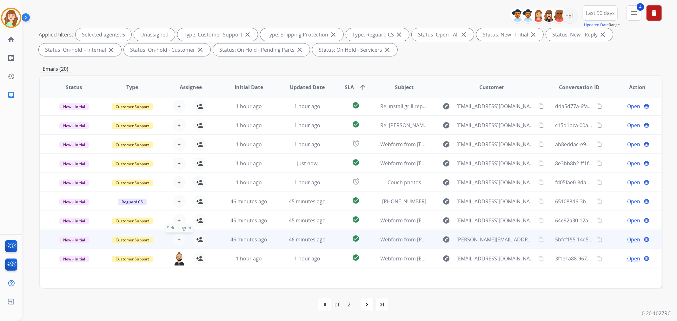
click at [179, 236] on button "+ Select agent" at bounding box center [179, 239] width 13 height 13
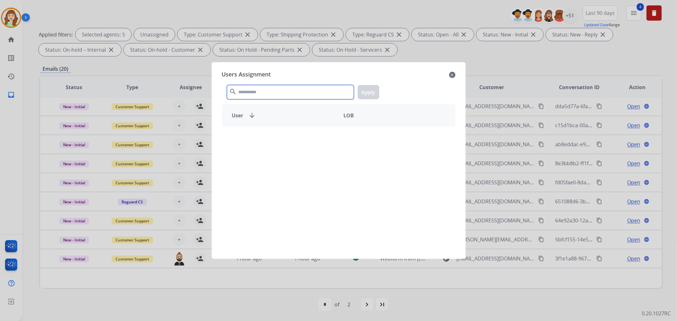
click at [292, 94] on input "text" at bounding box center [290, 92] width 127 height 14
type input "***"
click at [312, 138] on div "[PERSON_NAME]" at bounding box center [280, 137] width 117 height 15
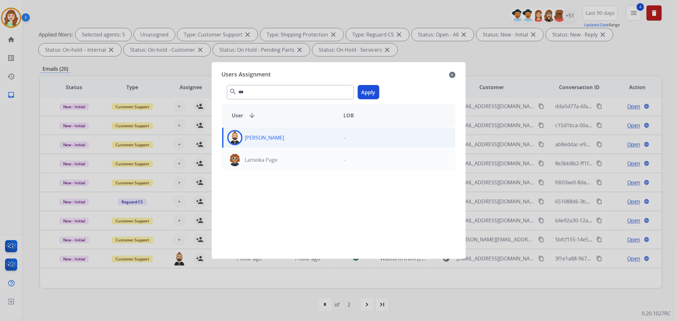
click at [369, 90] on button "Apply" at bounding box center [369, 92] width 22 height 14
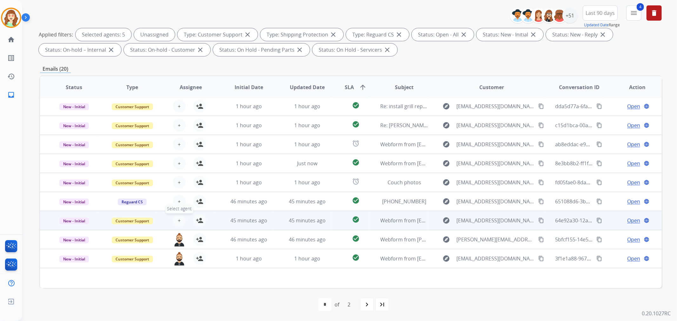
click at [178, 218] on span "+" at bounding box center [179, 221] width 3 height 8
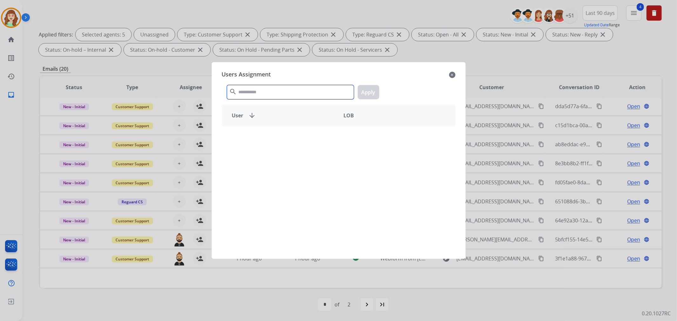
click at [290, 90] on input "text" at bounding box center [290, 92] width 127 height 14
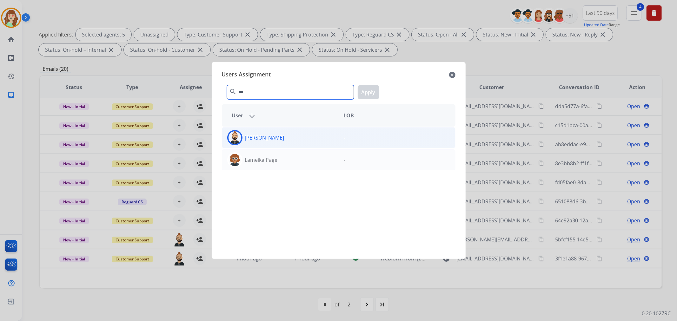
type input "***"
click at [312, 138] on div "[PERSON_NAME]" at bounding box center [280, 137] width 117 height 15
click at [369, 90] on button "Apply" at bounding box center [369, 92] width 22 height 14
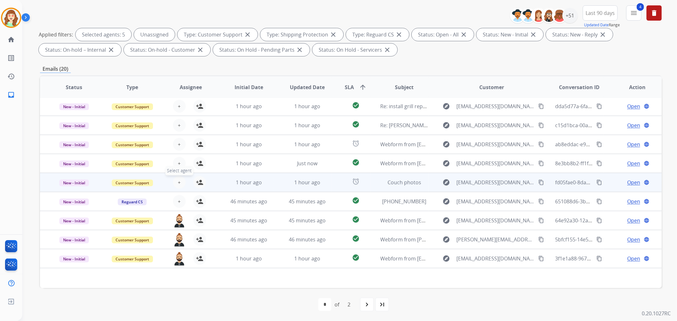
click at [179, 181] on span "+" at bounding box center [179, 183] width 3 height 8
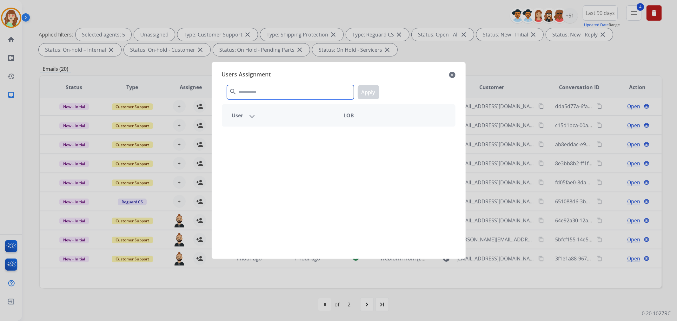
click at [268, 89] on input "text" at bounding box center [290, 92] width 127 height 14
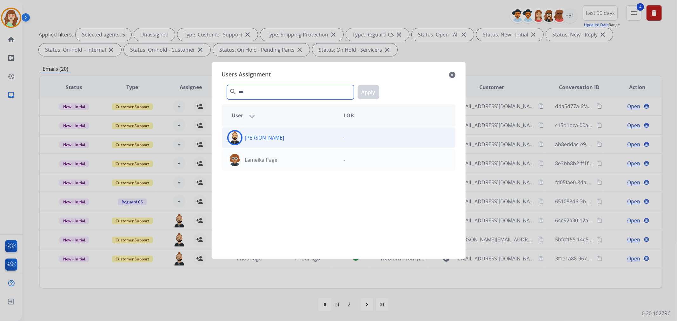
type input "***"
drag, startPoint x: 284, startPoint y: 137, endPoint x: 339, endPoint y: 107, distance: 63.2
click at [285, 137] on div "[PERSON_NAME]" at bounding box center [280, 137] width 117 height 15
click at [375, 93] on button "Apply" at bounding box center [369, 92] width 22 height 14
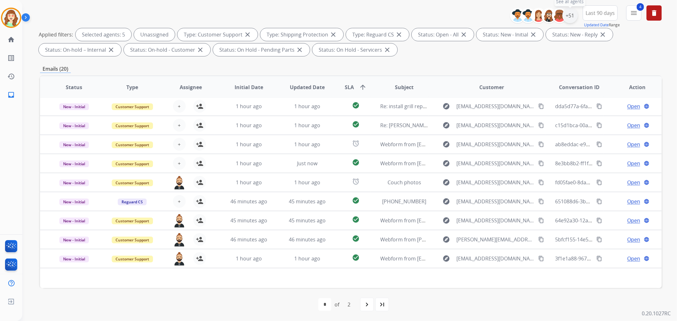
click at [573, 14] on div "+51" at bounding box center [570, 15] width 15 height 15
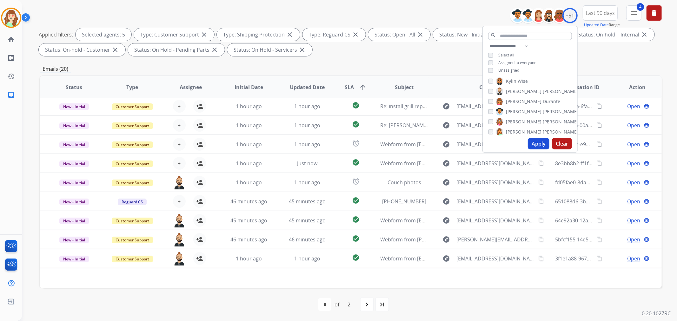
click at [541, 143] on button "Apply" at bounding box center [539, 143] width 22 height 11
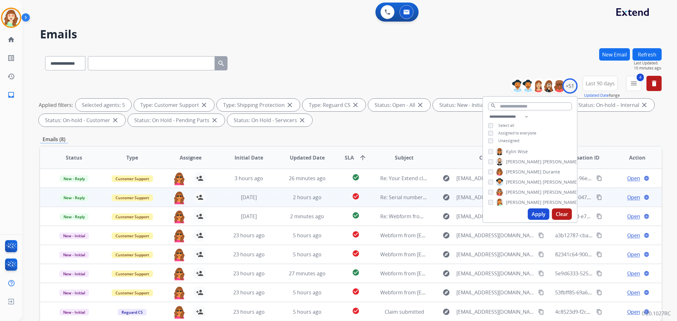
scroll to position [0, 0]
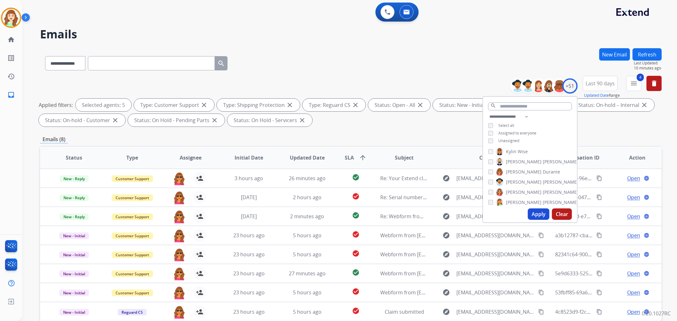
click at [537, 212] on button "Apply" at bounding box center [539, 214] width 22 height 11
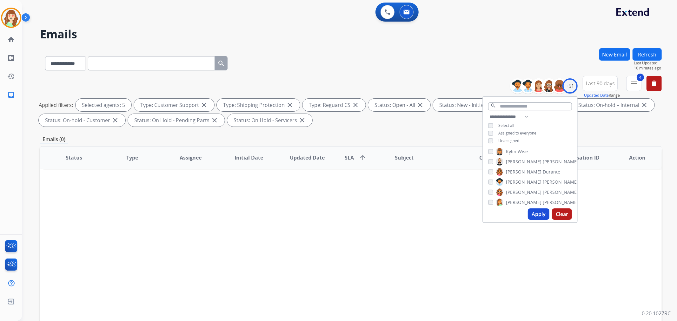
scroll to position [251, 0]
click at [491, 179] on div "[PERSON_NAME]" at bounding box center [524, 177] width 72 height 8
click at [539, 214] on button "Apply" at bounding box center [539, 214] width 22 height 11
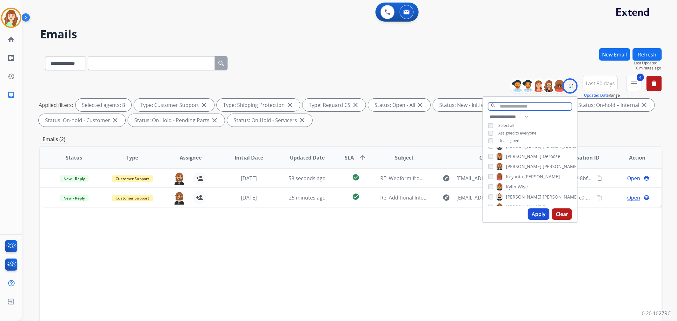
click at [517, 106] on input "text" at bounding box center [530, 107] width 84 height 8
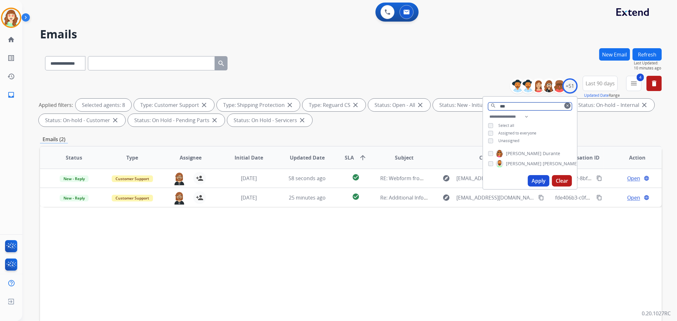
scroll to position [0, 0]
type input "***"
click at [532, 179] on button "Apply" at bounding box center [539, 180] width 22 height 11
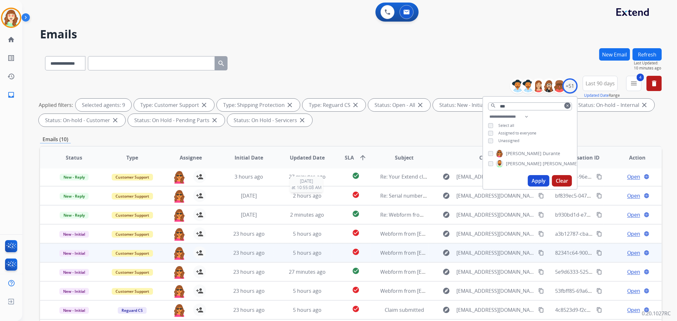
scroll to position [70, 0]
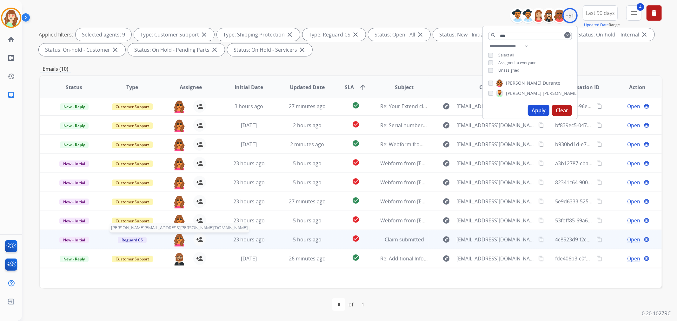
click at [179, 239] on img at bounding box center [179, 239] width 13 height 13
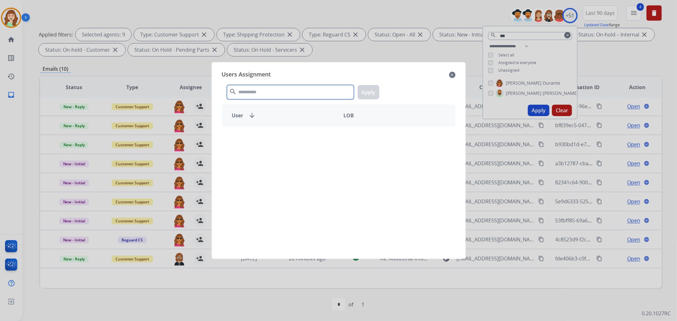
click at [288, 90] on input "text" at bounding box center [290, 92] width 127 height 14
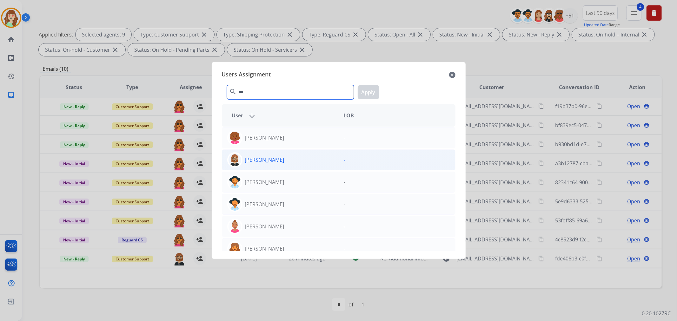
type input "***"
click at [300, 161] on div "[PERSON_NAME]" at bounding box center [280, 159] width 117 height 15
click at [370, 93] on button "Apply" at bounding box center [369, 92] width 22 height 14
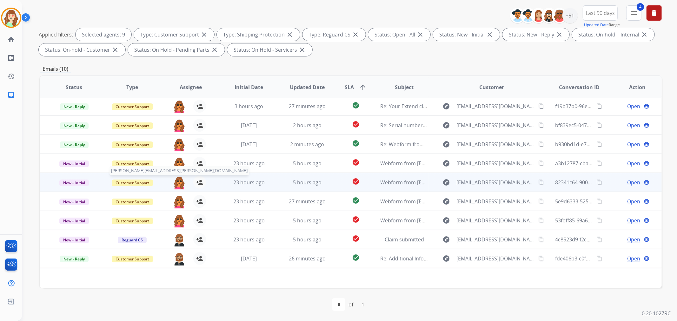
click at [178, 180] on img at bounding box center [179, 182] width 13 height 13
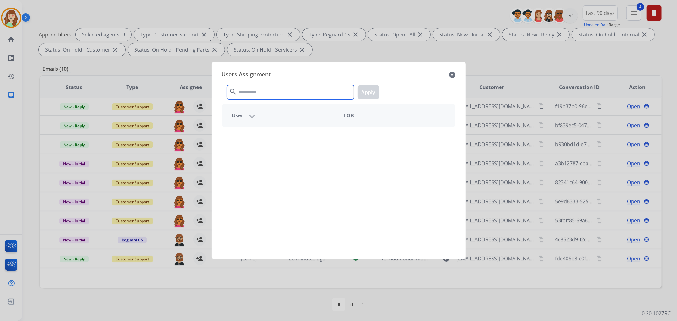
click at [273, 91] on input "text" at bounding box center [290, 92] width 127 height 14
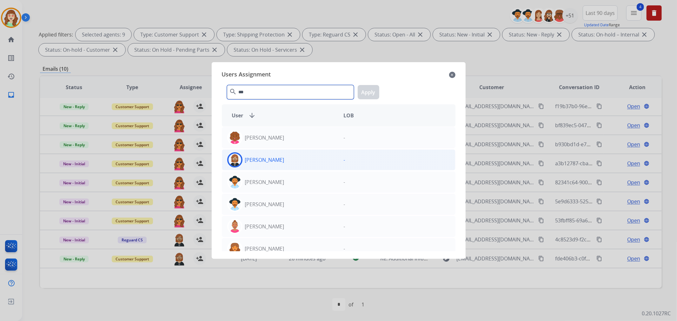
type input "***"
click at [293, 157] on div "[PERSON_NAME]" at bounding box center [280, 159] width 117 height 15
click at [366, 88] on button "Apply" at bounding box center [369, 92] width 22 height 14
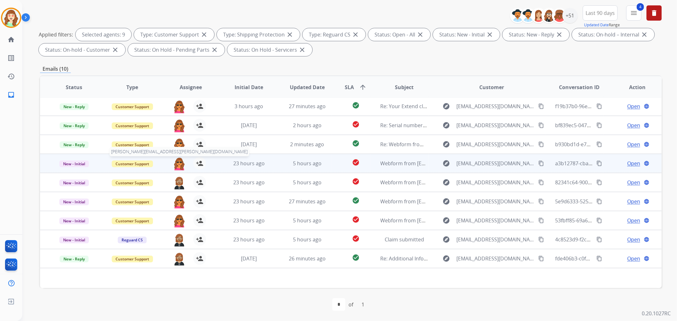
click at [178, 163] on img at bounding box center [179, 163] width 13 height 13
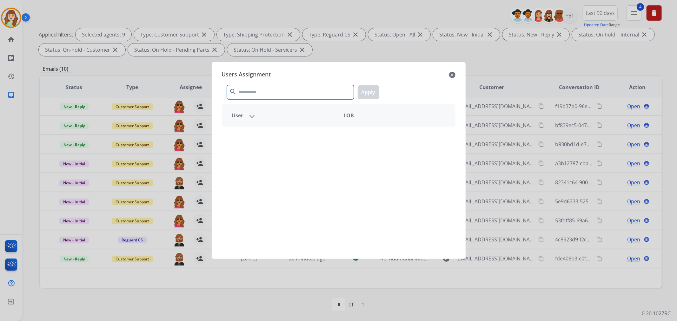
click at [284, 89] on input "text" at bounding box center [290, 92] width 127 height 14
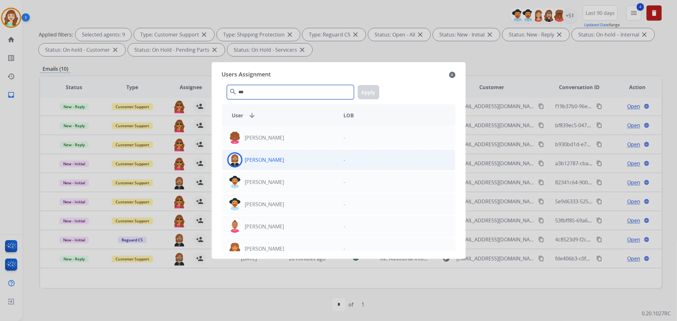
type input "***"
click at [279, 164] on div "[PERSON_NAME]" at bounding box center [280, 159] width 117 height 15
click at [367, 94] on button "Apply" at bounding box center [369, 92] width 22 height 14
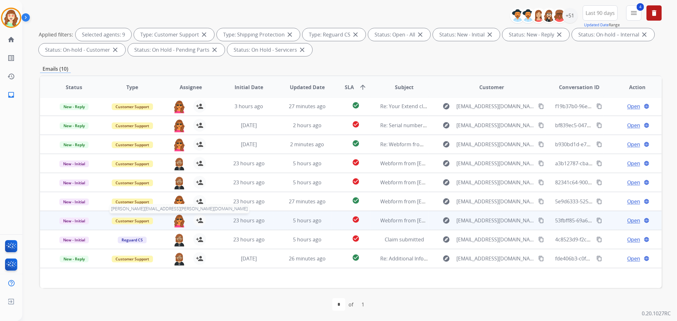
click at [178, 220] on img at bounding box center [179, 220] width 13 height 13
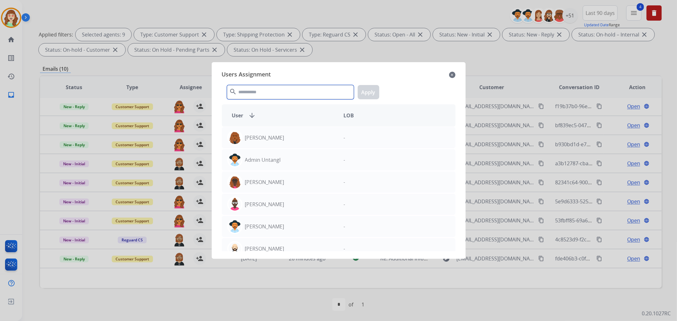
click at [290, 93] on input "text" at bounding box center [290, 92] width 127 height 14
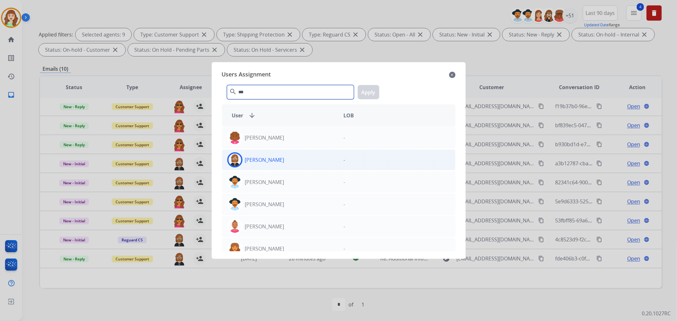
type input "***"
click at [299, 161] on div "[PERSON_NAME]" at bounding box center [280, 159] width 117 height 15
drag, startPoint x: 366, startPoint y: 93, endPoint x: 414, endPoint y: 116, distance: 54.0
click at [365, 93] on button "Apply" at bounding box center [369, 92] width 22 height 14
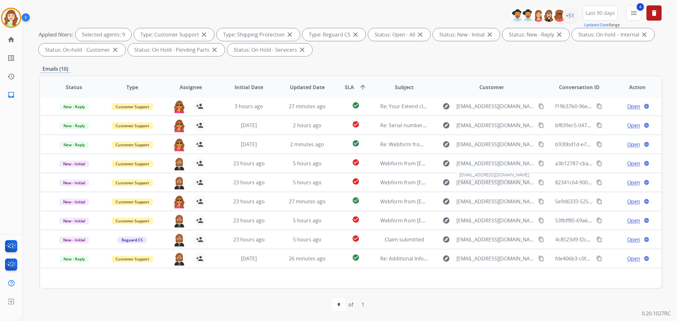
scroll to position [0, 0]
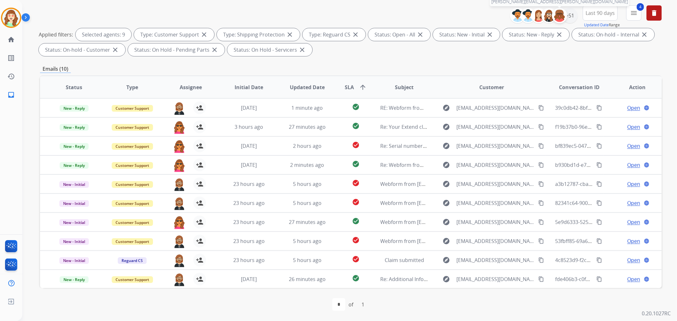
click at [565, 17] on div at bounding box center [559, 15] width 15 height 15
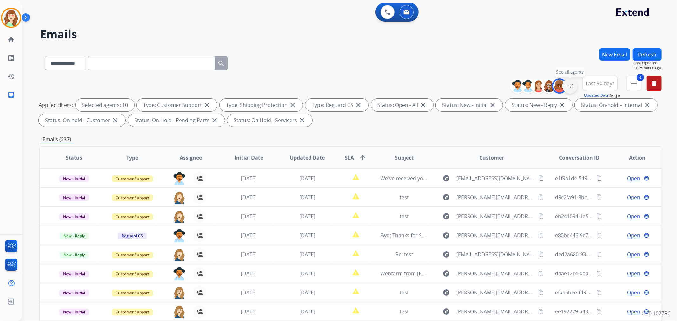
click at [569, 89] on div "+51" at bounding box center [570, 85] width 15 height 15
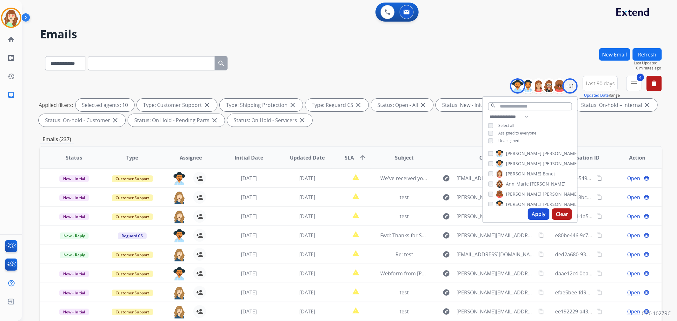
click at [532, 214] on button "Apply" at bounding box center [539, 214] width 22 height 11
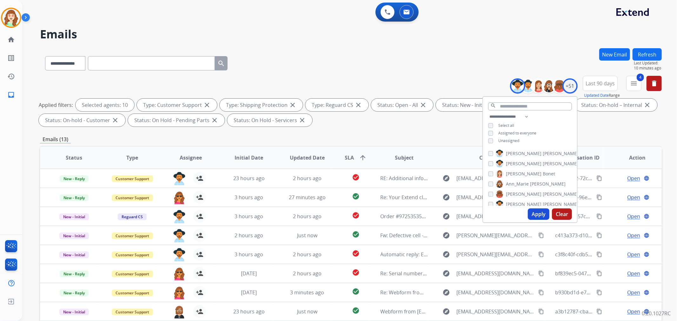
click at [555, 213] on button "Clear" at bounding box center [562, 214] width 20 height 11
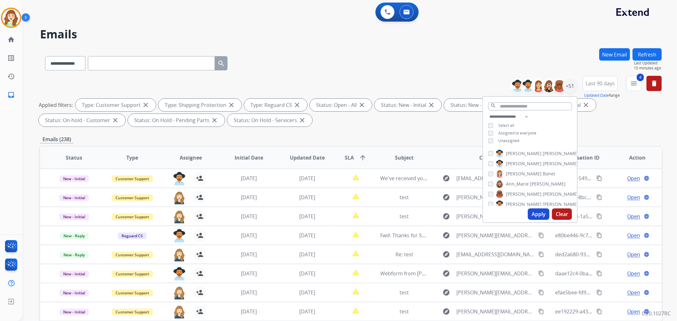
click at [492, 153] on div "[PERSON_NAME]" at bounding box center [533, 154] width 90 height 8
click at [540, 215] on button "Apply" at bounding box center [539, 214] width 22 height 11
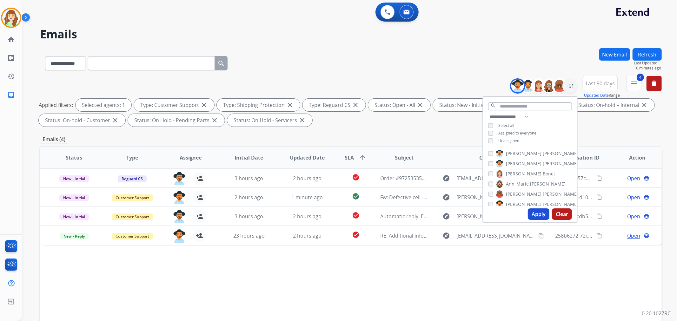
scroll to position [70, 0]
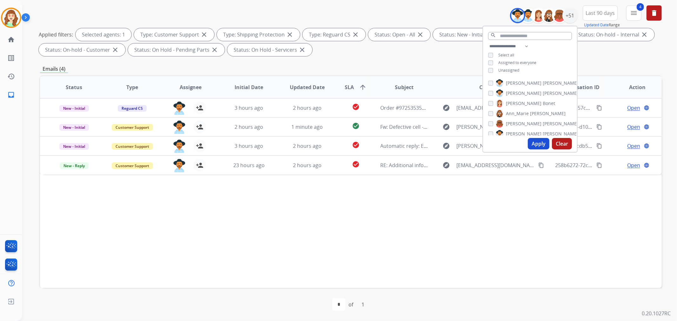
click at [492, 83] on div "[PERSON_NAME]" at bounding box center [533, 83] width 90 height 8
click at [490, 79] on div "[PERSON_NAME]" at bounding box center [533, 83] width 90 height 8
click at [539, 141] on button "Apply" at bounding box center [539, 143] width 22 height 11
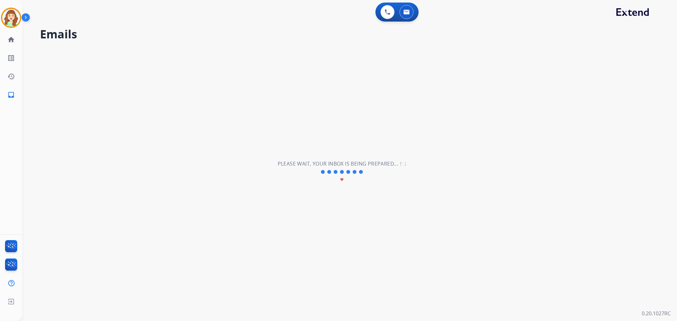
scroll to position [0, 0]
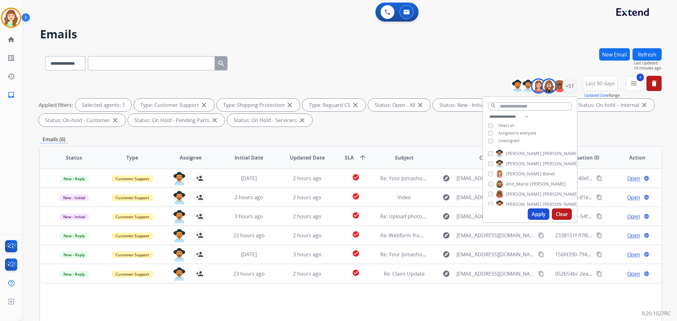
click at [491, 196] on div "[PERSON_NAME]" at bounding box center [533, 194] width 90 height 8
click at [541, 214] on button "Apply" at bounding box center [539, 214] width 22 height 11
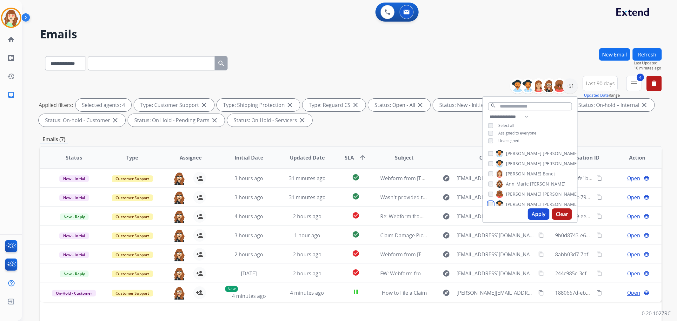
scroll to position [35, 0]
click at [486, 177] on div "[PERSON_NAME] [PERSON_NAME] [PERSON_NAME] [PERSON_NAME] [PERSON_NAME] [PERSON_N…" at bounding box center [530, 176] width 94 height 59
click at [536, 211] on button "Apply" at bounding box center [539, 214] width 22 height 11
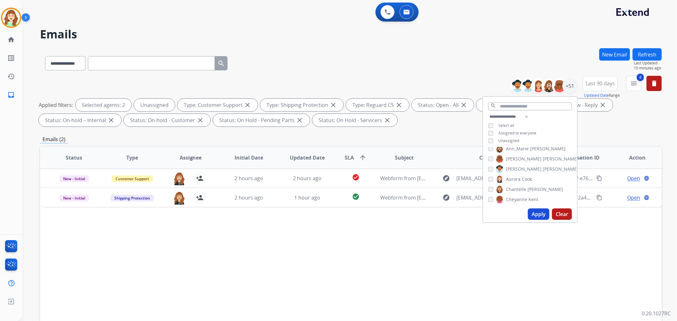
click at [537, 214] on button "Apply" at bounding box center [539, 214] width 22 height 11
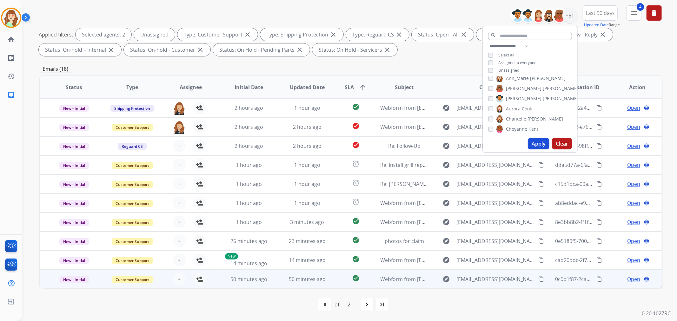
scroll to position [21, 0]
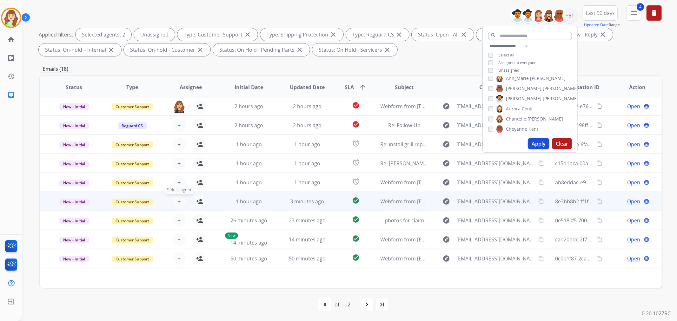
click at [180, 202] on button "+ Select agent" at bounding box center [179, 201] width 13 height 13
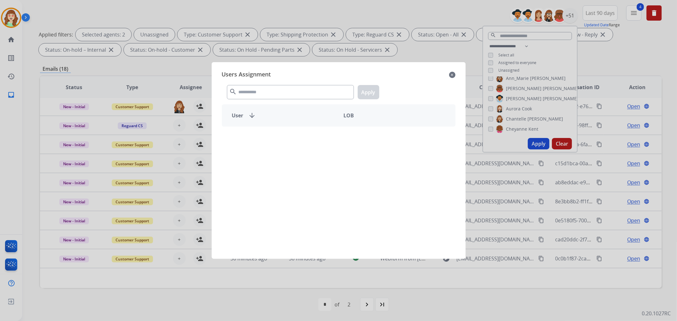
click at [291, 100] on div "search Apply" at bounding box center [339, 91] width 234 height 22
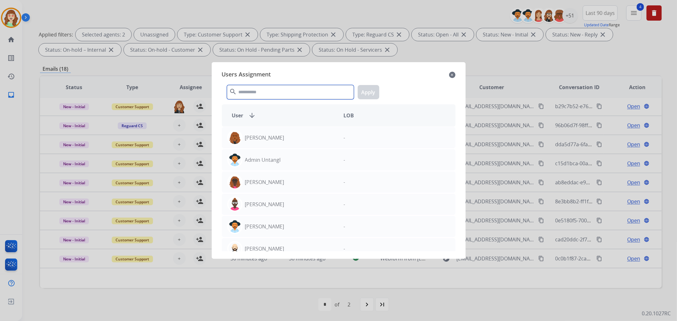
click at [291, 96] on input "text" at bounding box center [290, 92] width 127 height 14
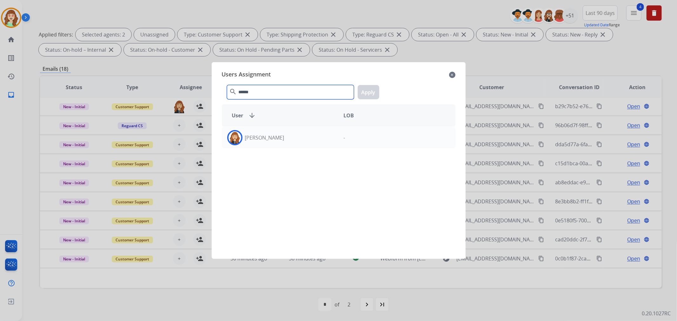
type input "******"
click at [304, 142] on div "[PERSON_NAME]" at bounding box center [280, 137] width 117 height 15
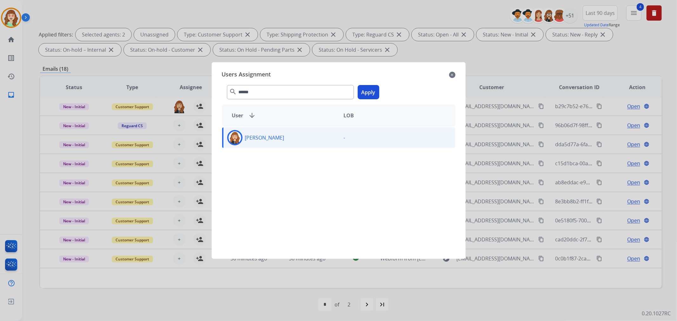
click at [367, 90] on button "Apply" at bounding box center [369, 92] width 22 height 14
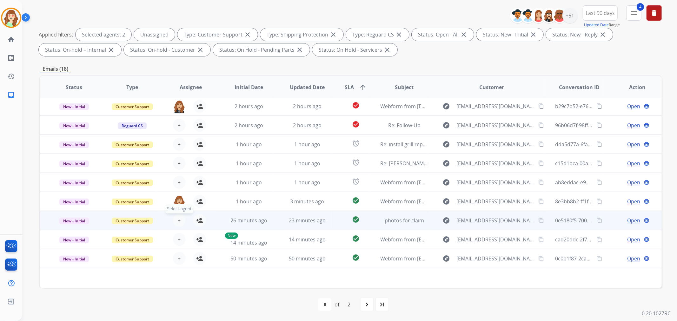
click at [179, 220] on span "+" at bounding box center [179, 221] width 3 height 8
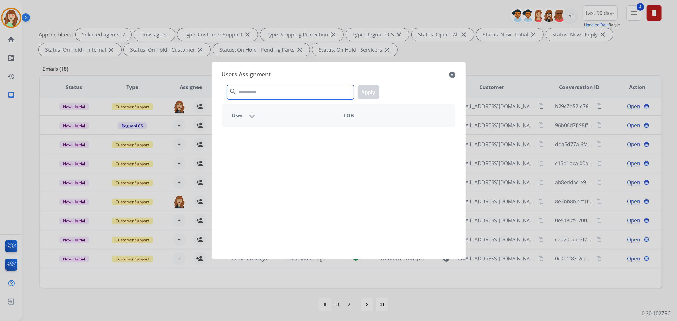
click at [266, 93] on input "text" at bounding box center [290, 92] width 127 height 14
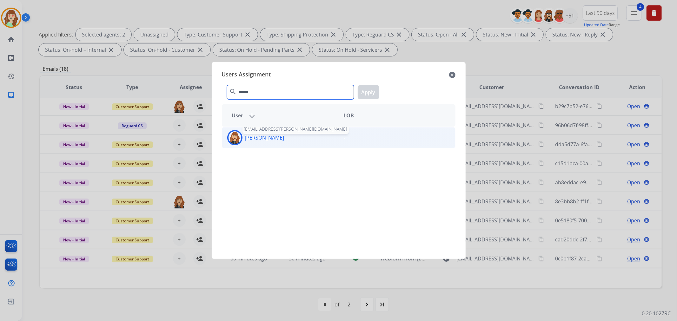
type input "******"
click at [274, 138] on p "[PERSON_NAME]" at bounding box center [264, 138] width 39 height 8
click at [366, 90] on button "Apply" at bounding box center [369, 92] width 22 height 14
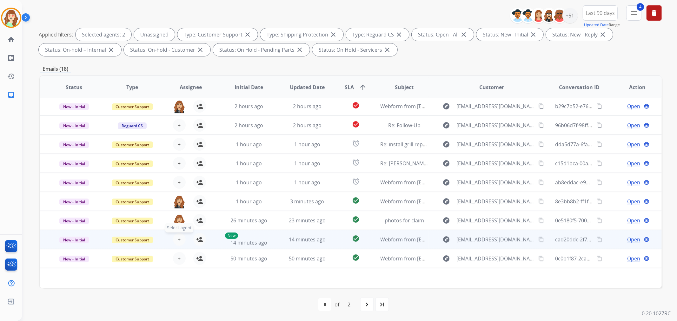
click at [178, 238] on span "+" at bounding box center [179, 240] width 3 height 8
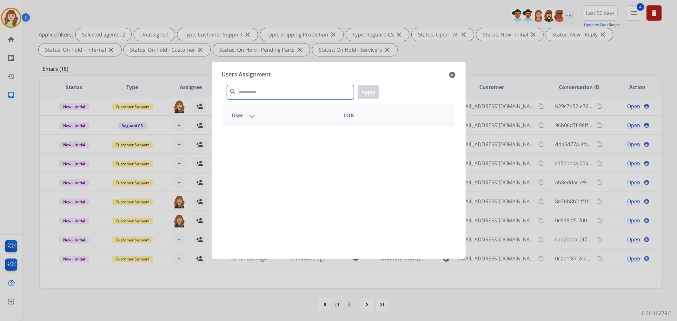
click at [253, 90] on input "text" at bounding box center [290, 92] width 127 height 14
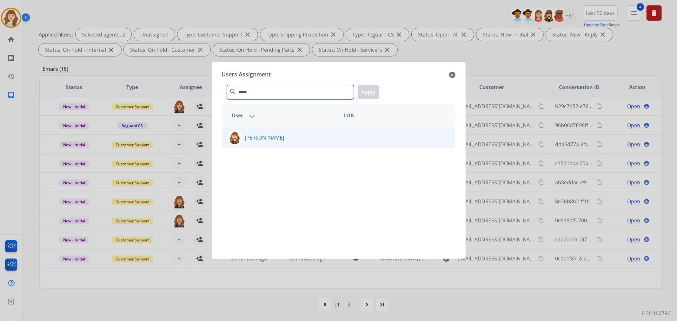
type input "*****"
click at [270, 138] on p "[PERSON_NAME]" at bounding box center [264, 138] width 39 height 8
click at [369, 92] on button "Apply" at bounding box center [369, 92] width 22 height 14
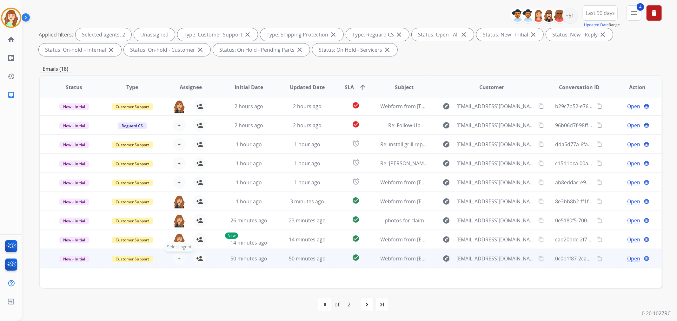
click at [177, 255] on button "+ Select agent" at bounding box center [179, 258] width 13 height 13
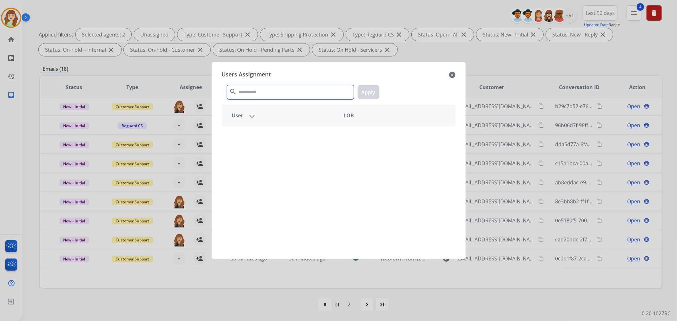
click at [291, 96] on input "text" at bounding box center [290, 92] width 127 height 14
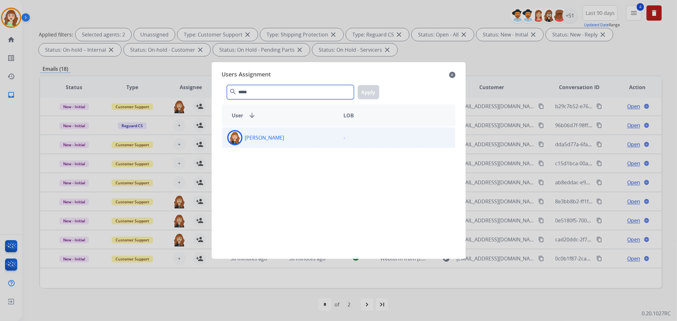
type input "*****"
drag, startPoint x: 303, startPoint y: 144, endPoint x: 369, endPoint y: 97, distance: 81.0
click at [305, 144] on div "[PERSON_NAME]" at bounding box center [280, 137] width 117 height 15
drag, startPoint x: 369, startPoint y: 94, endPoint x: 185, endPoint y: 189, distance: 207.3
click at [366, 93] on button "Apply" at bounding box center [369, 92] width 22 height 14
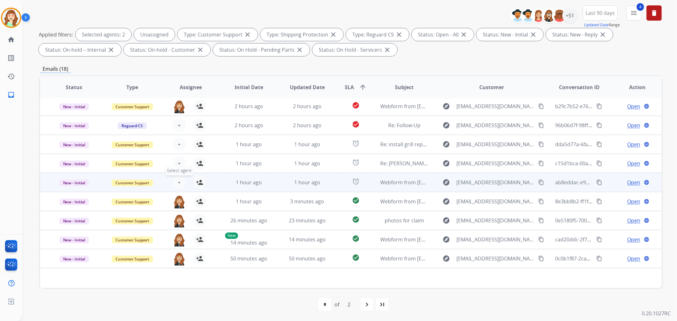
click at [178, 182] on span "+" at bounding box center [179, 183] width 3 height 8
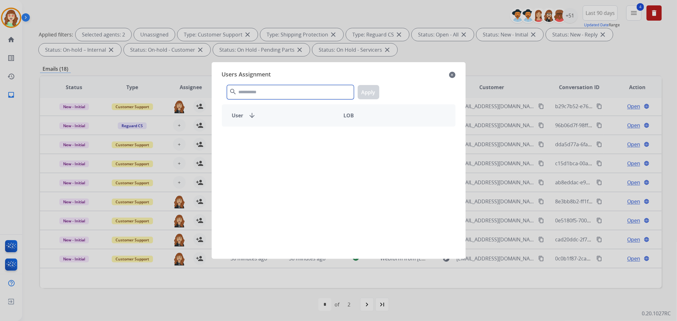
click at [281, 92] on input "text" at bounding box center [290, 92] width 127 height 14
type input "******"
click at [281, 139] on p "[PERSON_NAME]" at bounding box center [264, 138] width 39 height 8
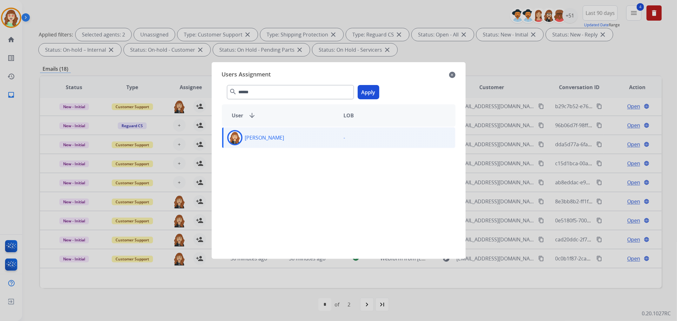
click at [370, 93] on button "Apply" at bounding box center [369, 92] width 22 height 14
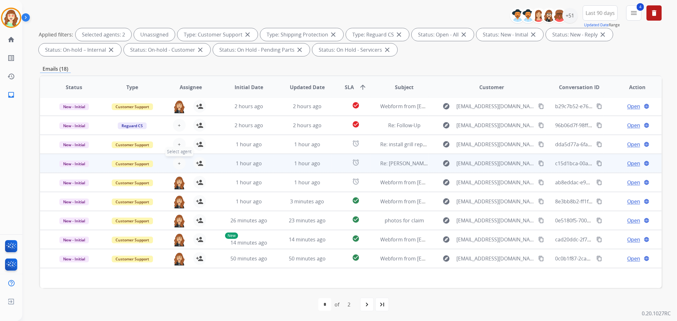
click at [178, 162] on span "+" at bounding box center [179, 164] width 3 height 8
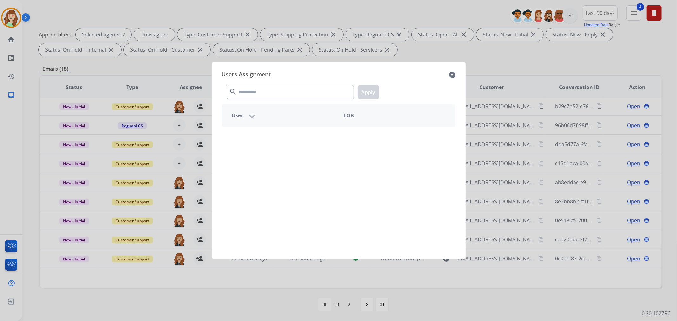
click at [279, 84] on div "search Apply" at bounding box center [339, 91] width 234 height 22
click at [279, 90] on input "text" at bounding box center [290, 92] width 127 height 14
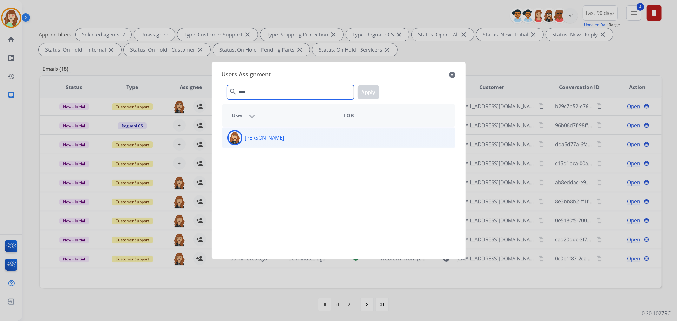
type input "****"
click at [279, 136] on p "[PERSON_NAME]" at bounding box center [264, 138] width 39 height 8
drag, startPoint x: 376, startPoint y: 93, endPoint x: 366, endPoint y: 100, distance: 11.7
click at [375, 93] on button "Apply" at bounding box center [369, 92] width 22 height 14
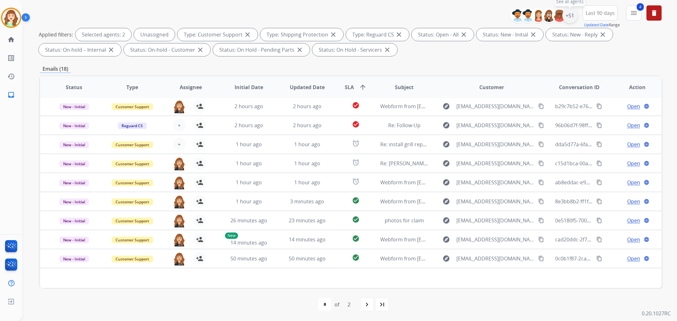
click at [567, 17] on div "+51" at bounding box center [570, 15] width 15 height 15
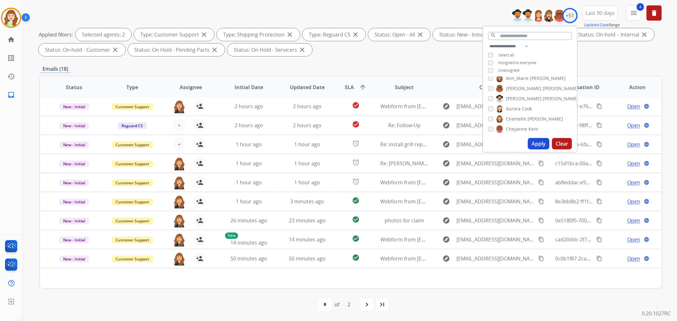
click at [538, 141] on button "Apply" at bounding box center [539, 143] width 22 height 11
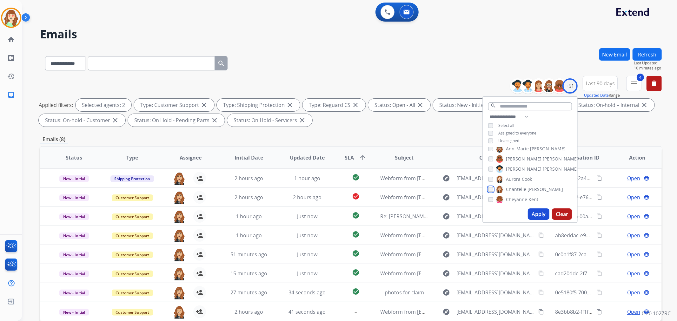
scroll to position [70, 0]
click at [535, 209] on button "Apply" at bounding box center [539, 214] width 22 height 11
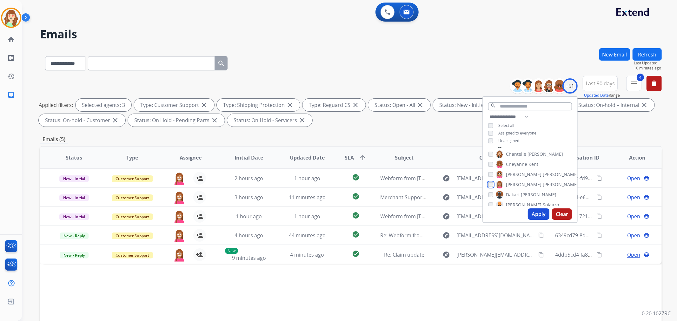
scroll to position [106, 0]
click at [493, 180] on div "[PERSON_NAME]" at bounding box center [522, 180] width 69 height 8
click at [541, 214] on button "Apply" at bounding box center [539, 214] width 22 height 11
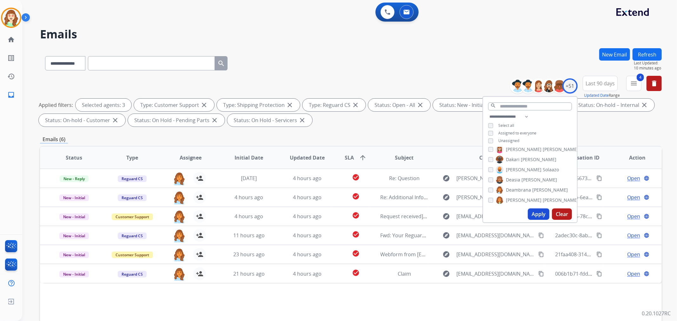
click at [489, 182] on div "[PERSON_NAME]" at bounding box center [522, 180] width 69 height 8
click at [491, 195] on div "[PERSON_NAME] [PERSON_NAME] [PERSON_NAME] [PERSON_NAME] [PERSON_NAME] [PERSON_N…" at bounding box center [530, 176] width 94 height 59
click at [537, 215] on button "Apply" at bounding box center [539, 214] width 22 height 11
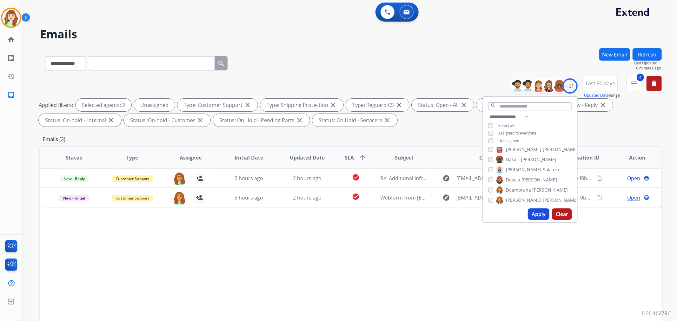
click at [534, 211] on button "Apply" at bounding box center [539, 214] width 22 height 11
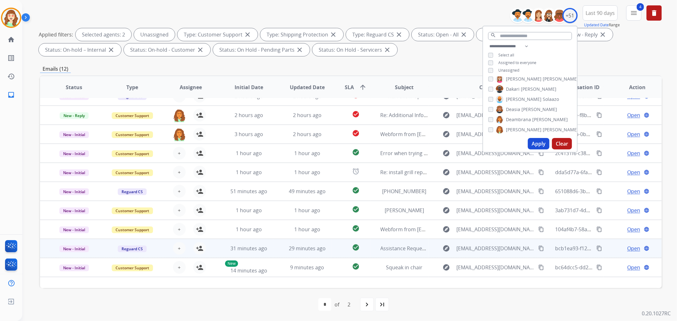
scroll to position [21, 0]
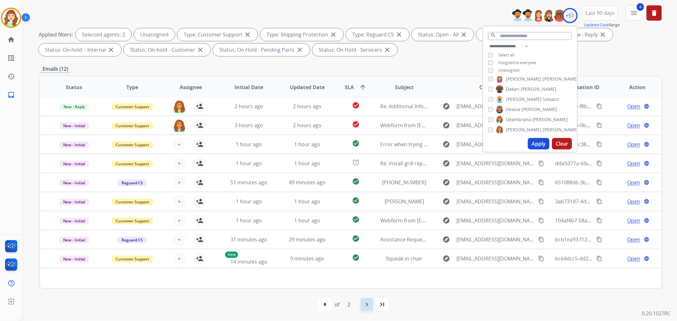
click at [365, 302] on mat-icon "navigate_next" at bounding box center [367, 305] width 8 height 8
select select "*"
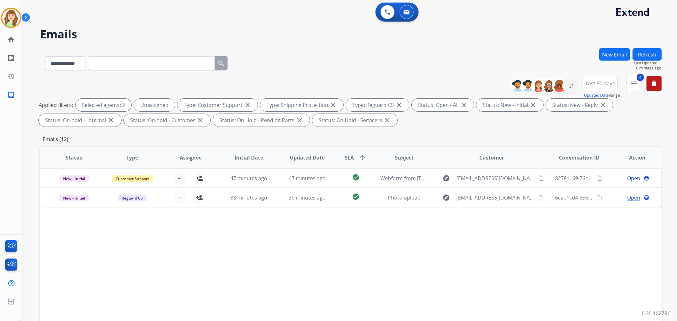
scroll to position [0, 0]
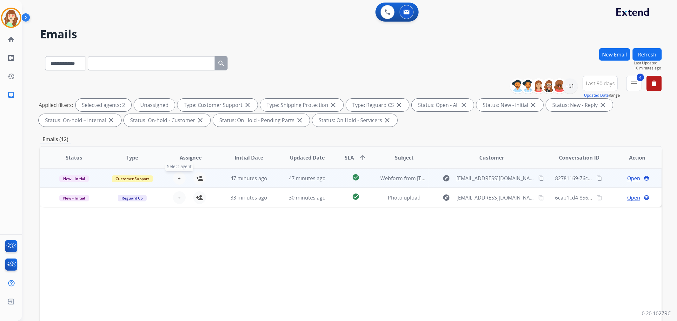
click at [179, 177] on span "+" at bounding box center [179, 179] width 3 height 8
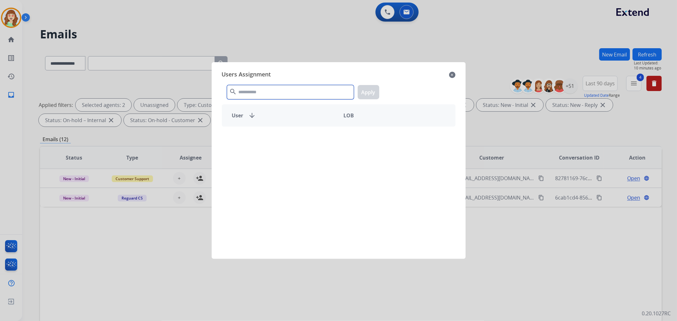
click at [293, 90] on input "text" at bounding box center [290, 92] width 127 height 14
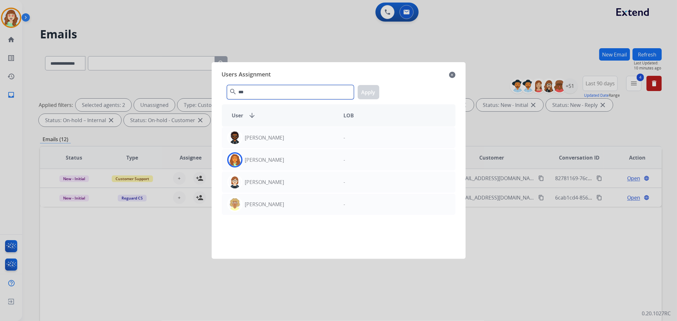
type input "***"
click at [313, 160] on div "[PERSON_NAME]" at bounding box center [280, 159] width 117 height 15
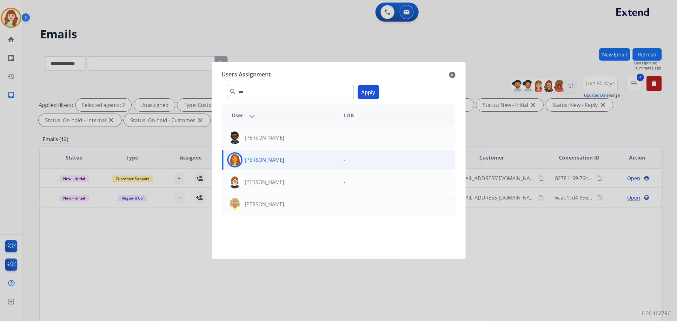
click at [369, 90] on button "Apply" at bounding box center [369, 92] width 22 height 14
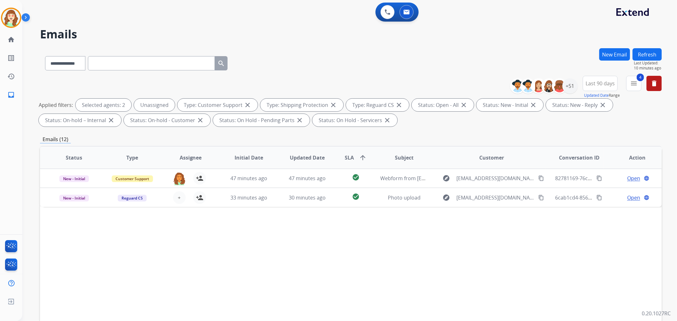
scroll to position [70, 0]
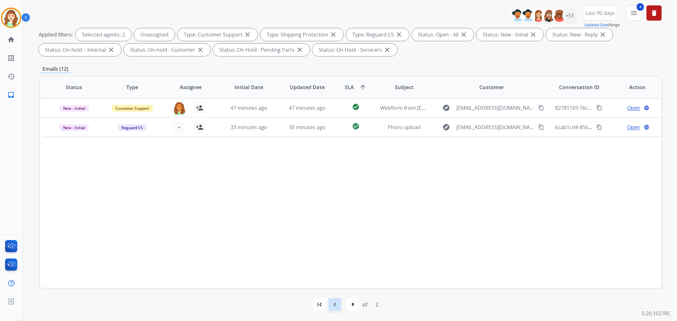
click at [337, 306] on mat-icon "navigate_before" at bounding box center [335, 305] width 8 height 8
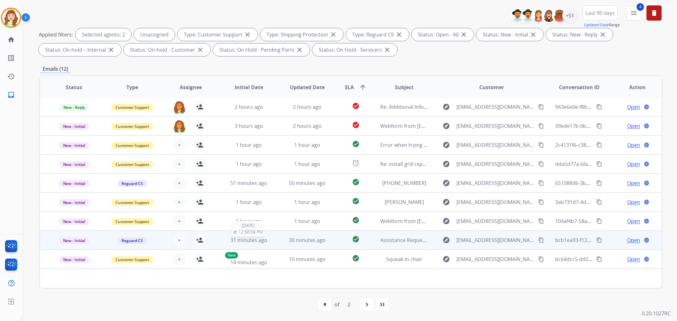
scroll to position [21, 0]
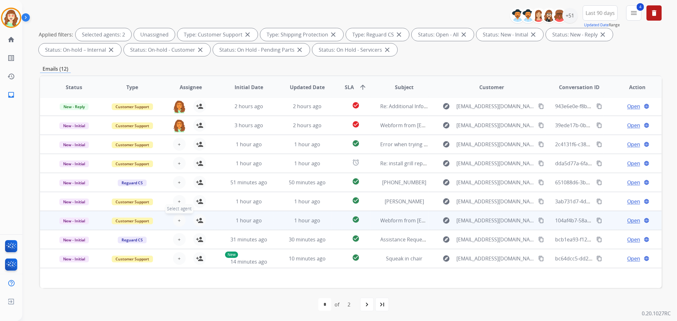
click at [178, 219] on span "+" at bounding box center [179, 221] width 3 height 8
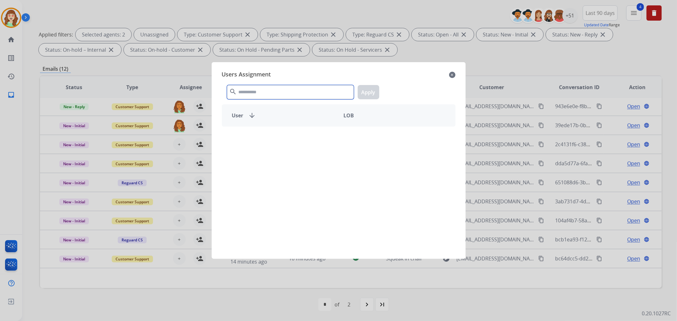
click at [282, 94] on input "text" at bounding box center [290, 92] width 127 height 14
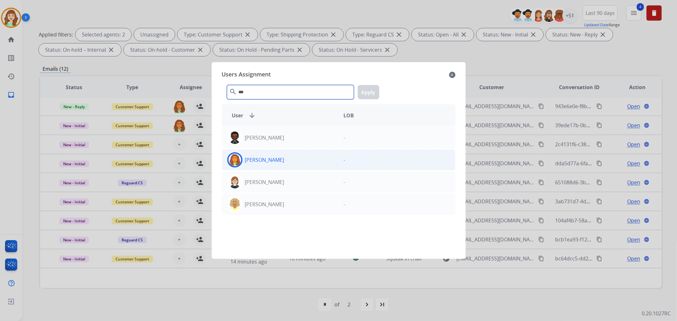
type input "***"
drag, startPoint x: 316, startPoint y: 163, endPoint x: 369, endPoint y: 95, distance: 86.6
click at [316, 163] on div "[PERSON_NAME]" at bounding box center [280, 159] width 117 height 15
click at [370, 94] on button "Apply" at bounding box center [369, 92] width 22 height 14
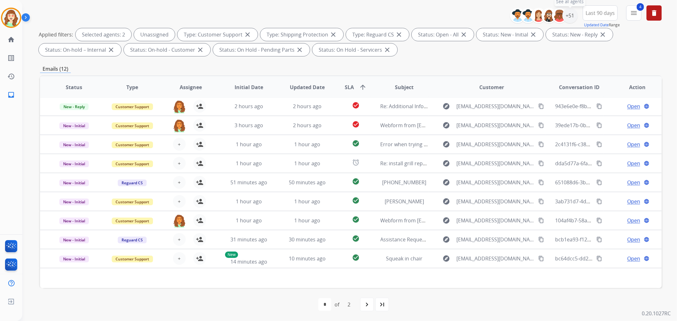
click at [571, 14] on div "+51" at bounding box center [570, 15] width 15 height 15
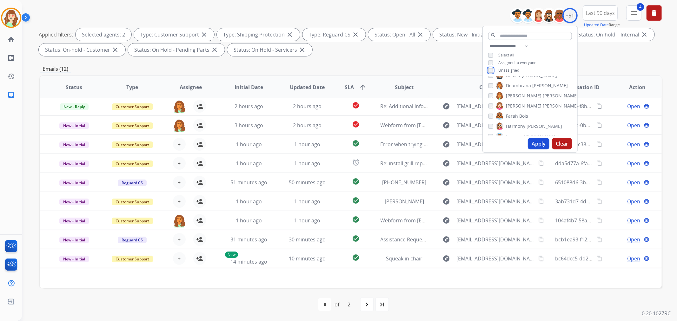
scroll to position [141, 0]
click at [493, 113] on div "Farah Bois" at bounding box center [508, 115] width 40 height 8
click at [537, 146] on button "Apply" at bounding box center [539, 143] width 22 height 11
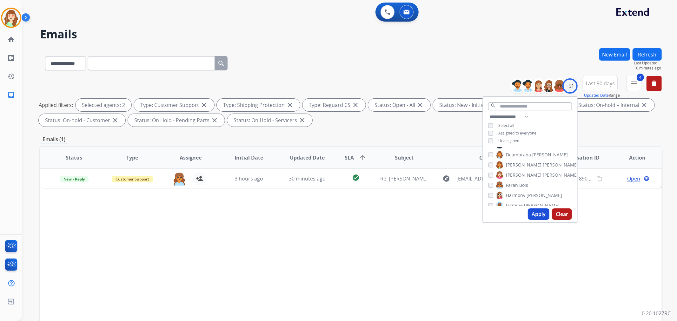
scroll to position [0, 0]
click at [532, 215] on button "Apply" at bounding box center [539, 214] width 22 height 11
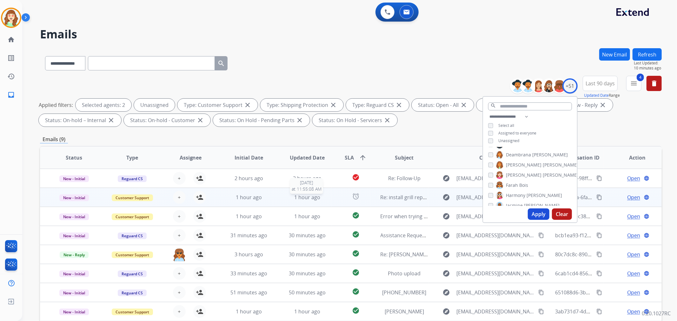
scroll to position [70, 0]
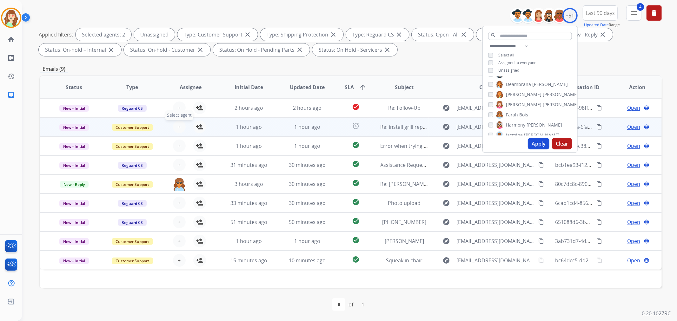
click at [178, 126] on span "+" at bounding box center [179, 127] width 3 height 8
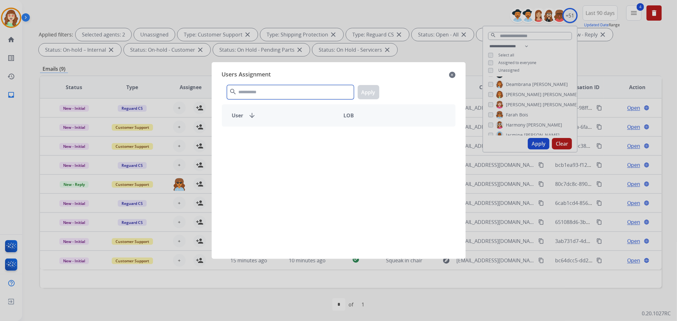
click at [276, 92] on input "text" at bounding box center [290, 92] width 127 height 14
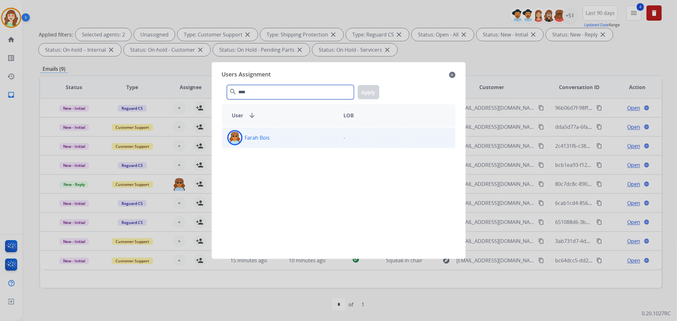
type input "****"
click at [288, 140] on div "Farah Bois" at bounding box center [280, 137] width 117 height 15
click at [370, 94] on button "Apply" at bounding box center [369, 92] width 22 height 14
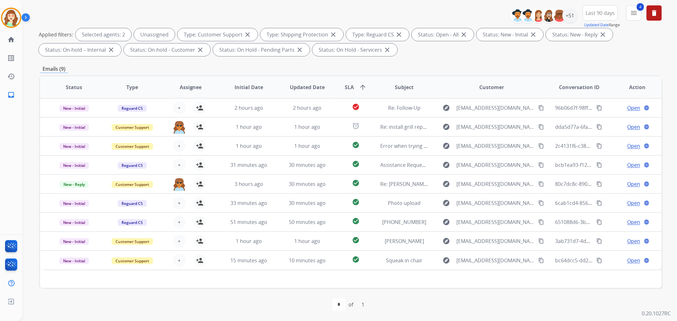
click at [179, 145] on button "+ Select agent" at bounding box center [179, 146] width 13 height 13
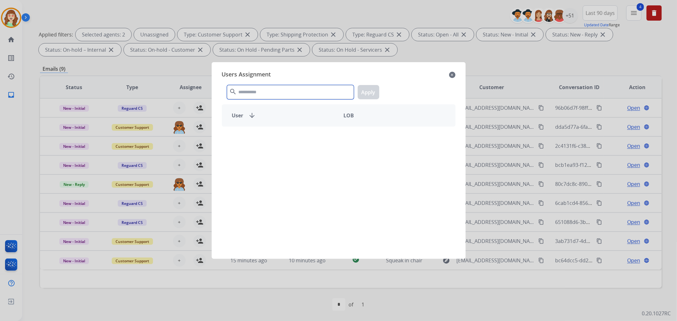
click at [255, 95] on input "text" at bounding box center [290, 92] width 127 height 14
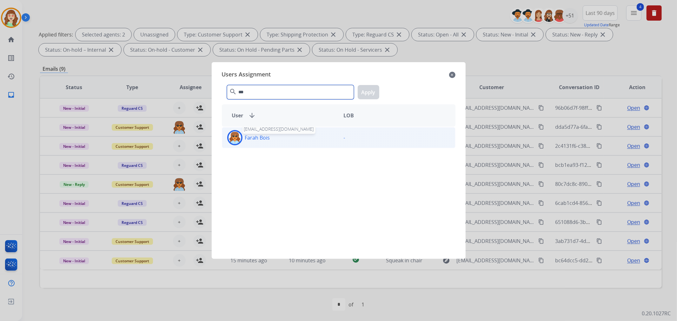
type input "***"
drag, startPoint x: 269, startPoint y: 137, endPoint x: 351, endPoint y: 113, distance: 85.4
click at [268, 137] on p "Farah Bois" at bounding box center [257, 138] width 25 height 8
click at [364, 91] on button "Apply" at bounding box center [369, 92] width 22 height 14
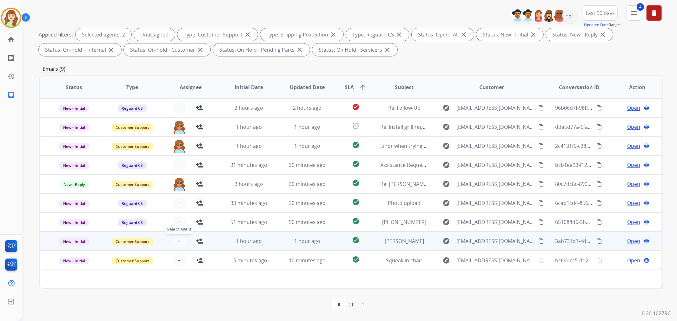
click at [180, 239] on button "+ Select agent" at bounding box center [179, 241] width 13 height 13
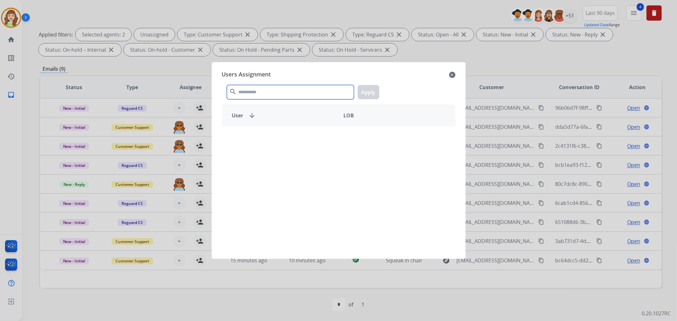
click at [278, 93] on input "text" at bounding box center [290, 92] width 127 height 14
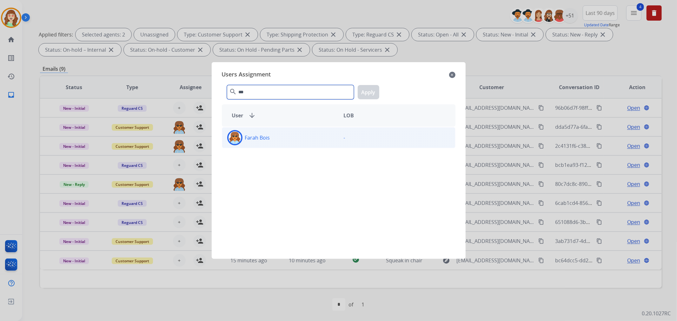
type input "***"
click at [280, 136] on div "Farah Bois" at bounding box center [280, 137] width 117 height 15
click at [367, 91] on button "Apply" at bounding box center [369, 92] width 22 height 14
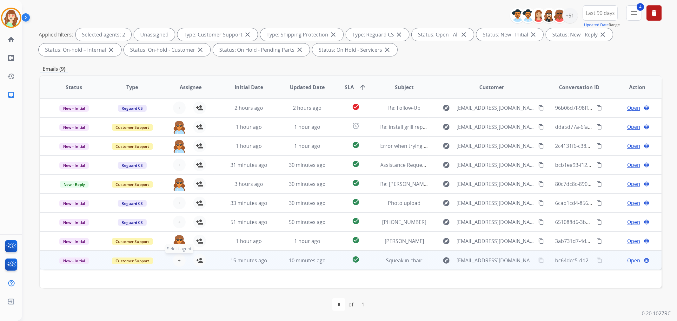
click at [178, 261] on span "+" at bounding box center [179, 261] width 3 height 8
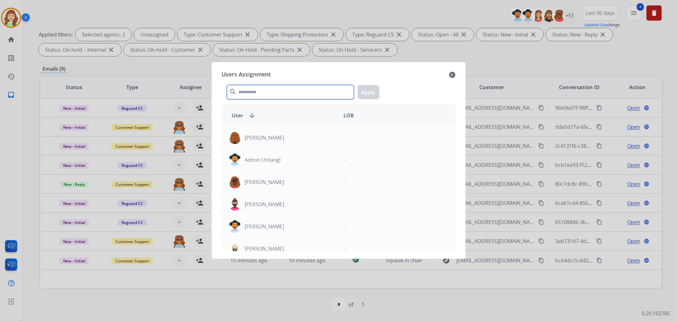
click at [254, 93] on input "text" at bounding box center [290, 92] width 127 height 14
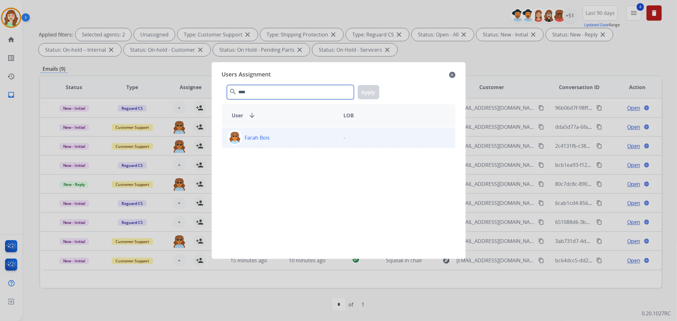
type input "****"
click at [278, 137] on div "Farah Bois" at bounding box center [280, 137] width 117 height 15
click at [371, 90] on button "Apply" at bounding box center [369, 92] width 22 height 14
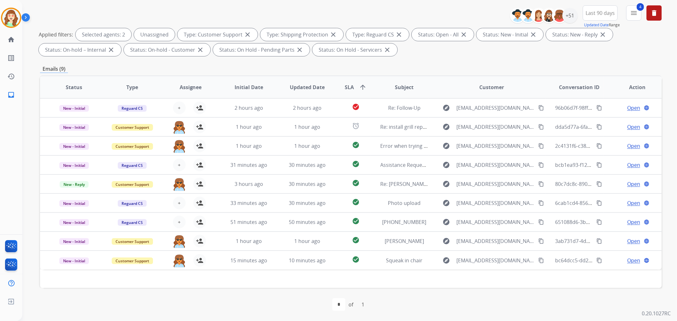
scroll to position [0, 0]
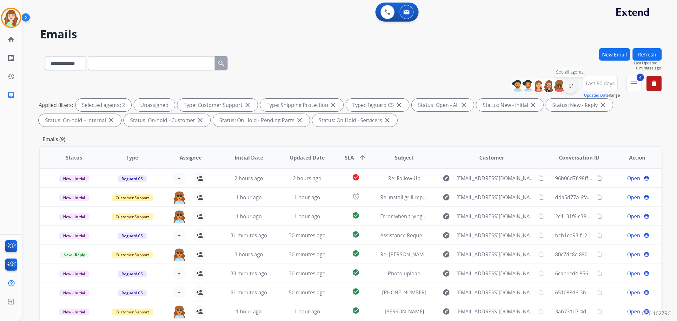
click at [568, 82] on div "+51" at bounding box center [570, 85] width 15 height 15
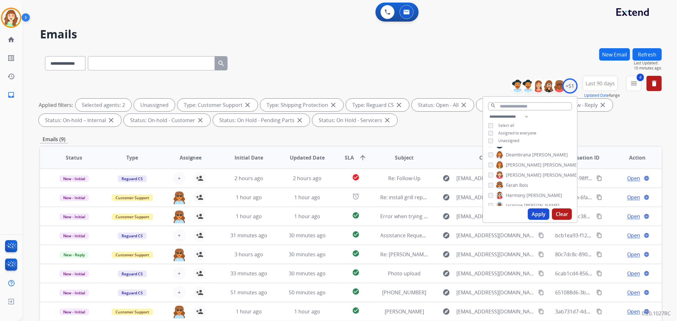
click at [537, 214] on button "Apply" at bounding box center [539, 214] width 22 height 11
click at [531, 211] on button "Apply" at bounding box center [539, 214] width 22 height 11
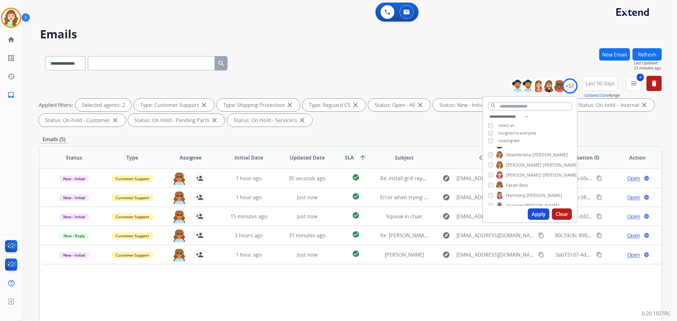
drag, startPoint x: 316, startPoint y: 28, endPoint x: 312, endPoint y: 3, distance: 25.4
click at [316, 28] on h2 "Emails" at bounding box center [351, 34] width 622 height 13
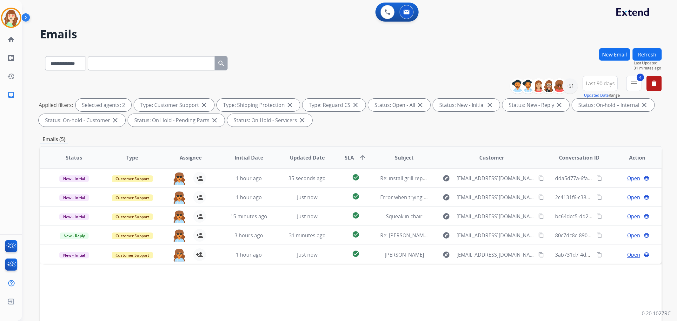
paste input "**********"
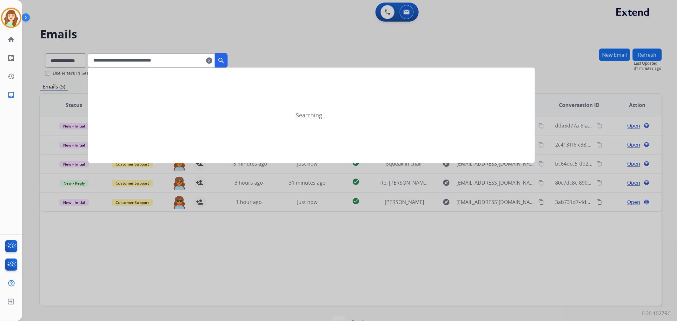
type input "**********"
click at [225, 57] on mat-icon "search" at bounding box center [221, 61] width 8 height 8
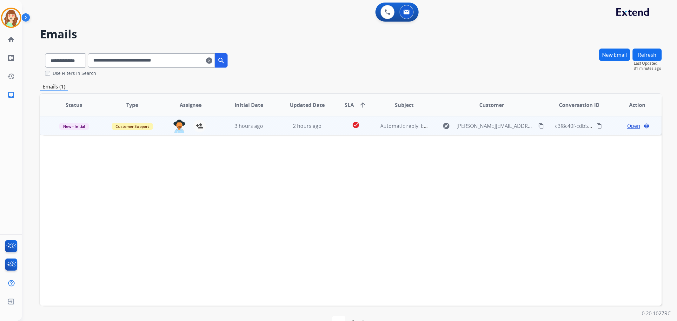
click at [630, 127] on span "Open" at bounding box center [633, 126] width 13 height 8
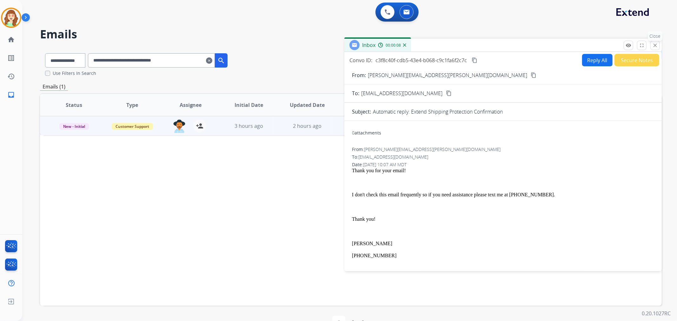
click at [652, 46] on button "close Close" at bounding box center [655, 46] width 10 height 10
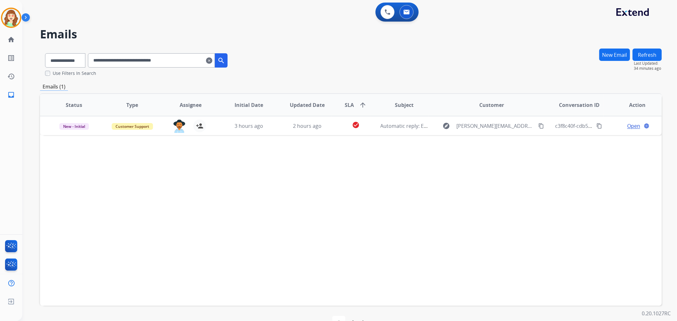
click at [212, 60] on mat-icon "clear" at bounding box center [209, 61] width 6 height 8
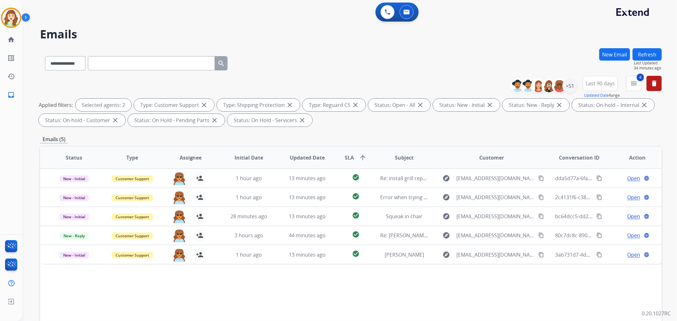
drag, startPoint x: 137, startPoint y: 62, endPoint x: 141, endPoint y: 66, distance: 4.9
paste input "**********"
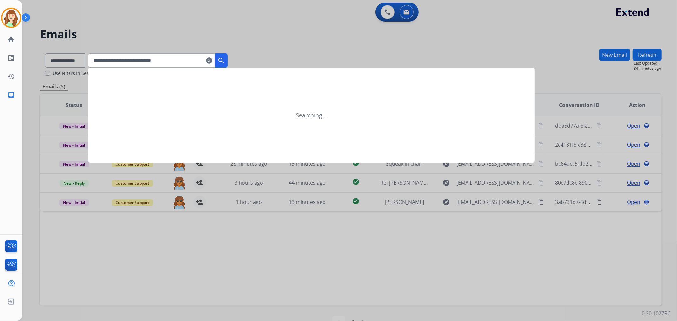
type input "**********"
click at [225, 58] on mat-icon "search" at bounding box center [221, 61] width 8 height 8
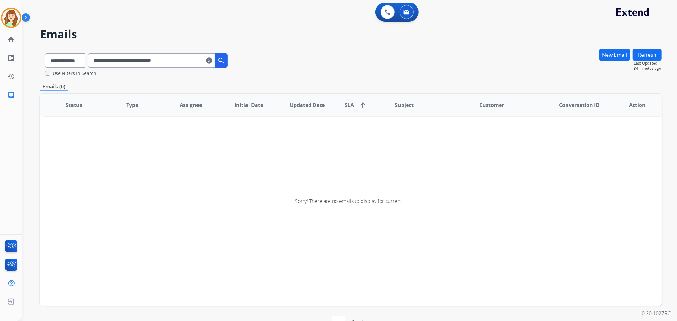
click at [103, 62] on input "**********" at bounding box center [151, 60] width 127 height 14
click at [188, 61] on input "**********" at bounding box center [151, 60] width 127 height 14
click at [212, 61] on mat-icon "clear" at bounding box center [209, 61] width 6 height 8
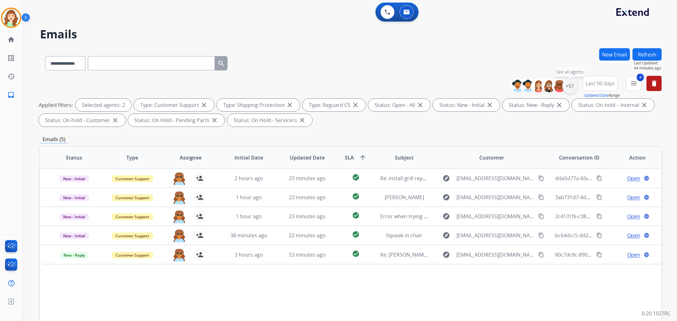
click at [570, 88] on div "+51" at bounding box center [570, 85] width 15 height 15
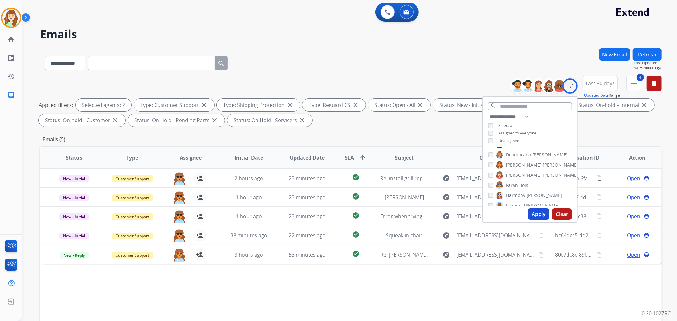
click at [534, 215] on button "Apply" at bounding box center [539, 214] width 22 height 11
paste input "**********"
type input "**********"
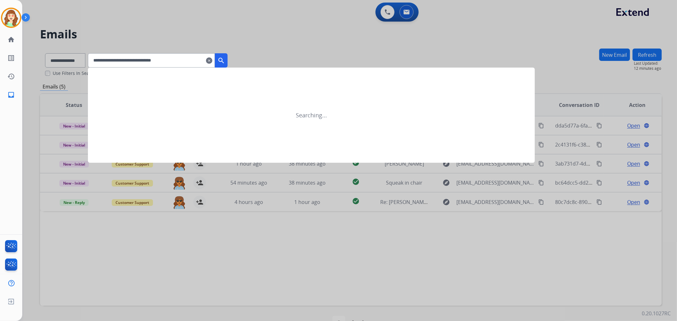
click at [225, 58] on mat-icon "search" at bounding box center [221, 61] width 8 height 8
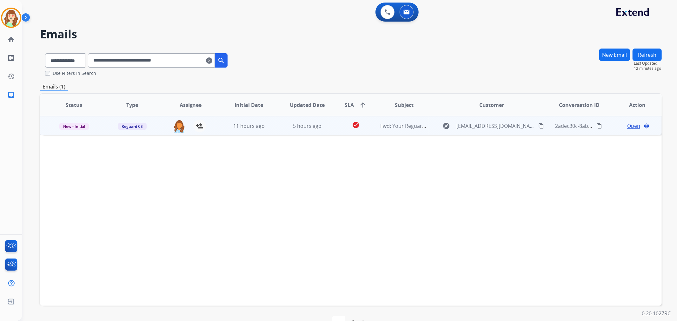
click at [630, 127] on span "Open" at bounding box center [633, 126] width 13 height 8
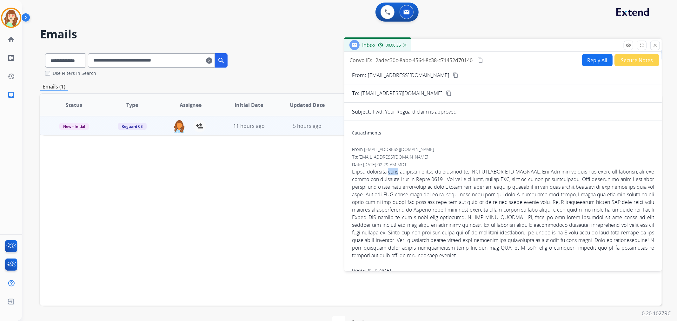
drag, startPoint x: 417, startPoint y: 179, endPoint x: 436, endPoint y: 180, distance: 19.4
drag, startPoint x: 656, startPoint y: 45, endPoint x: 556, endPoint y: 47, distance: 99.4
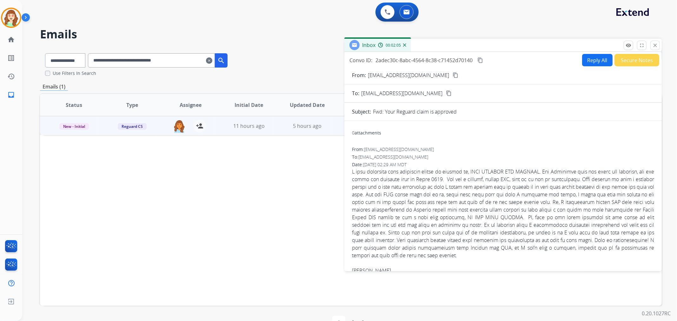
click at [656, 43] on mat-icon "close" at bounding box center [655, 46] width 6 height 6
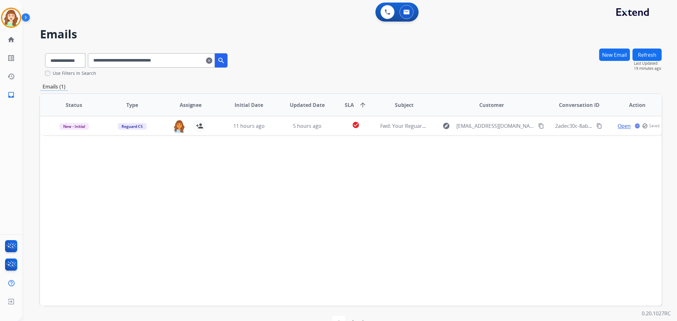
click at [212, 62] on mat-icon "clear" at bounding box center [209, 61] width 6 height 8
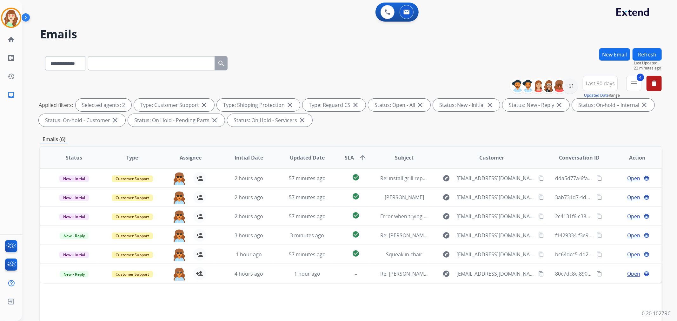
paste input "**********"
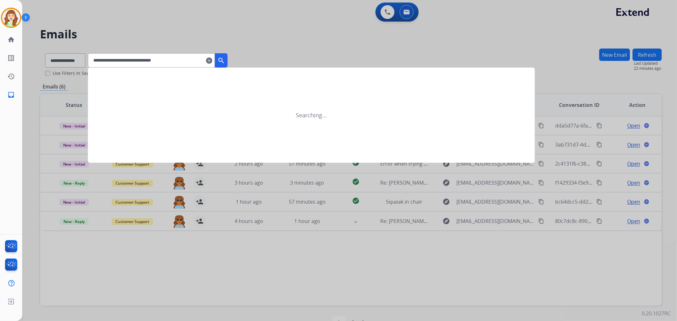
type input "**********"
click at [225, 60] on mat-icon "search" at bounding box center [221, 61] width 8 height 8
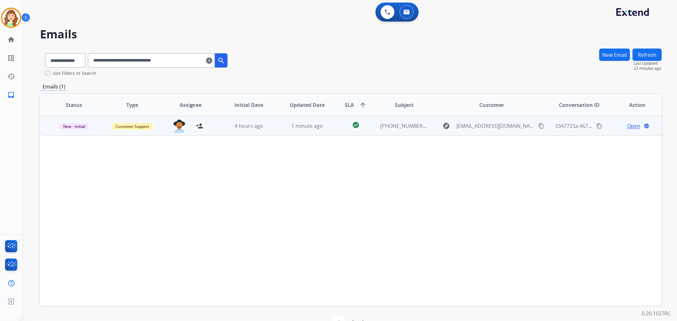
click at [627, 125] on span "Open" at bounding box center [633, 126] width 13 height 8
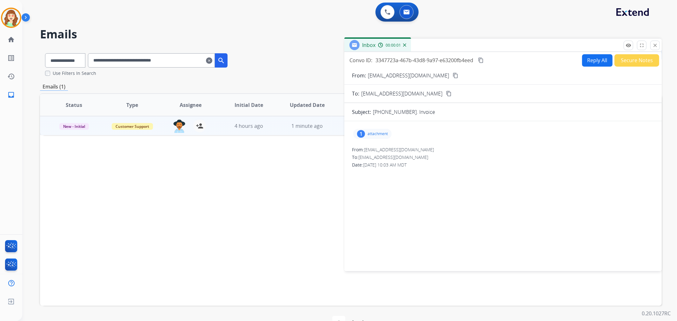
click at [379, 131] on p "attachment" at bounding box center [378, 133] width 20 height 5
click at [392, 147] on p "D05700225204180355.pdf" at bounding box center [389, 150] width 62 height 8
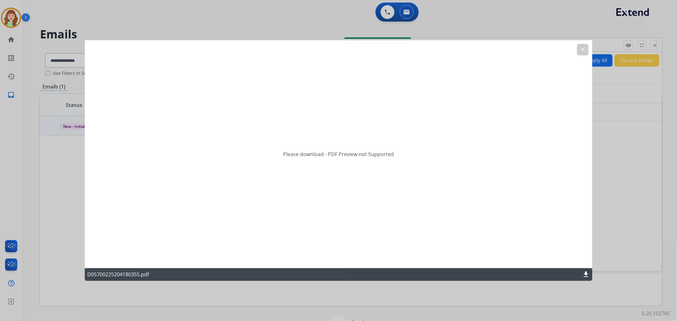
click at [587, 272] on mat-icon "download" at bounding box center [586, 275] width 8 height 8
drag, startPoint x: 583, startPoint y: 50, endPoint x: 588, endPoint y: 38, distance: 12.7
click at [583, 50] on mat-icon "clear" at bounding box center [583, 50] width 6 height 6
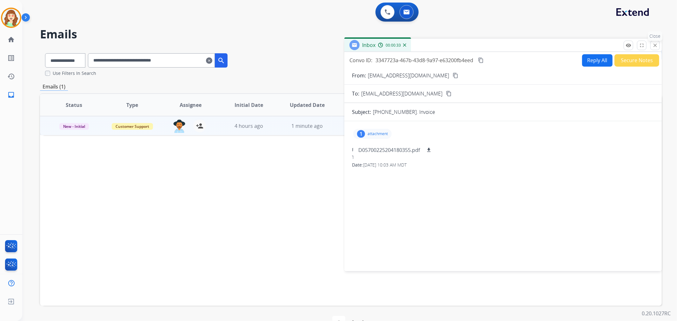
click at [656, 44] on mat-icon "close" at bounding box center [655, 46] width 6 height 6
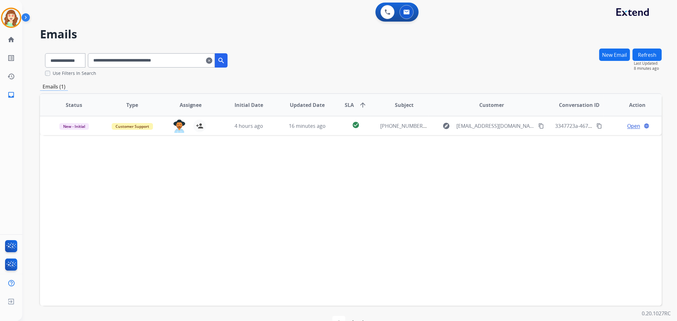
click at [212, 60] on mat-icon "clear" at bounding box center [209, 61] width 6 height 8
